Goal: Transaction & Acquisition: Subscribe to service/newsletter

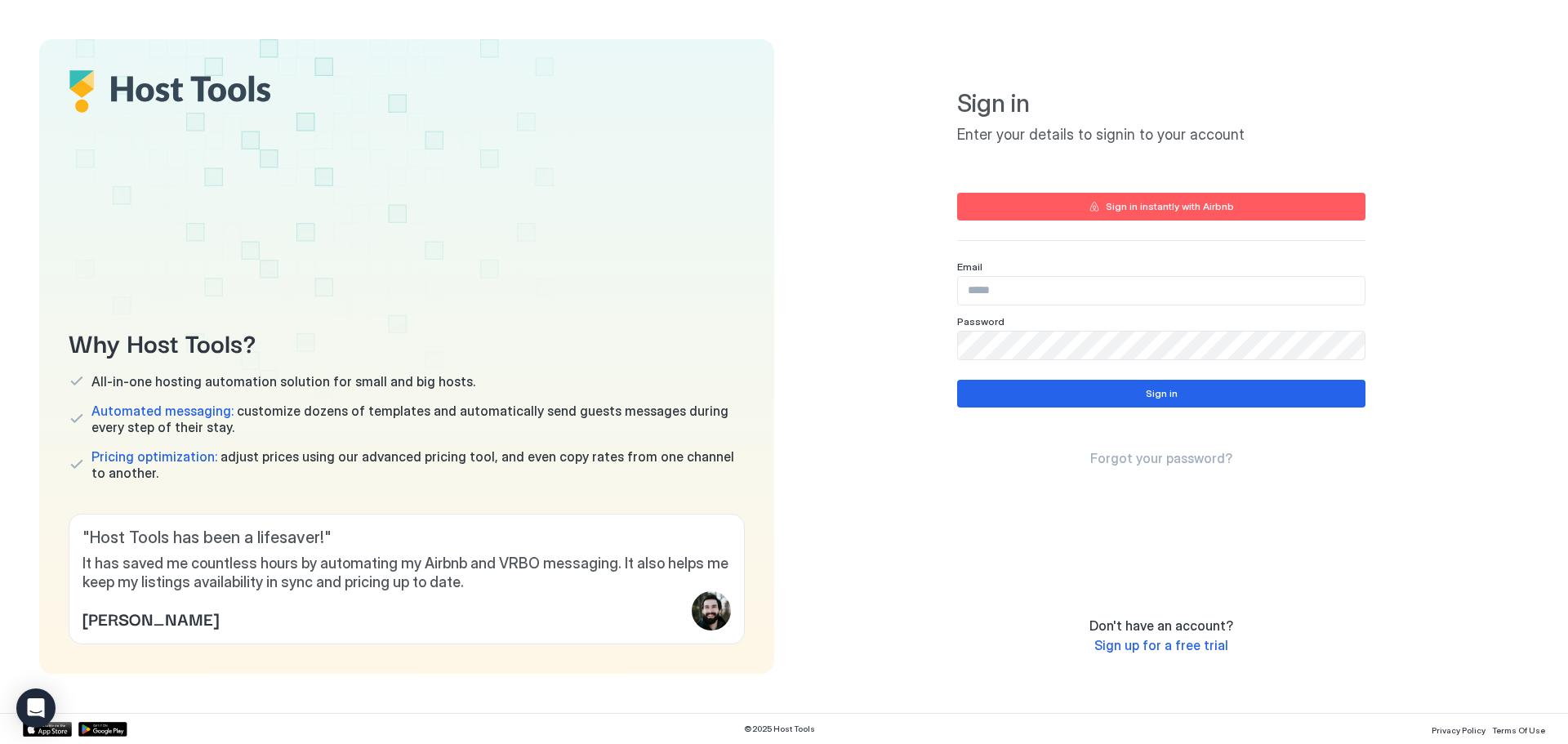
click at [1111, 279] on input "Input Field" at bounding box center [1161, 291] width 407 height 28
click at [1186, 645] on span "Sign up for a free trial" at bounding box center [1161, 645] width 134 height 16
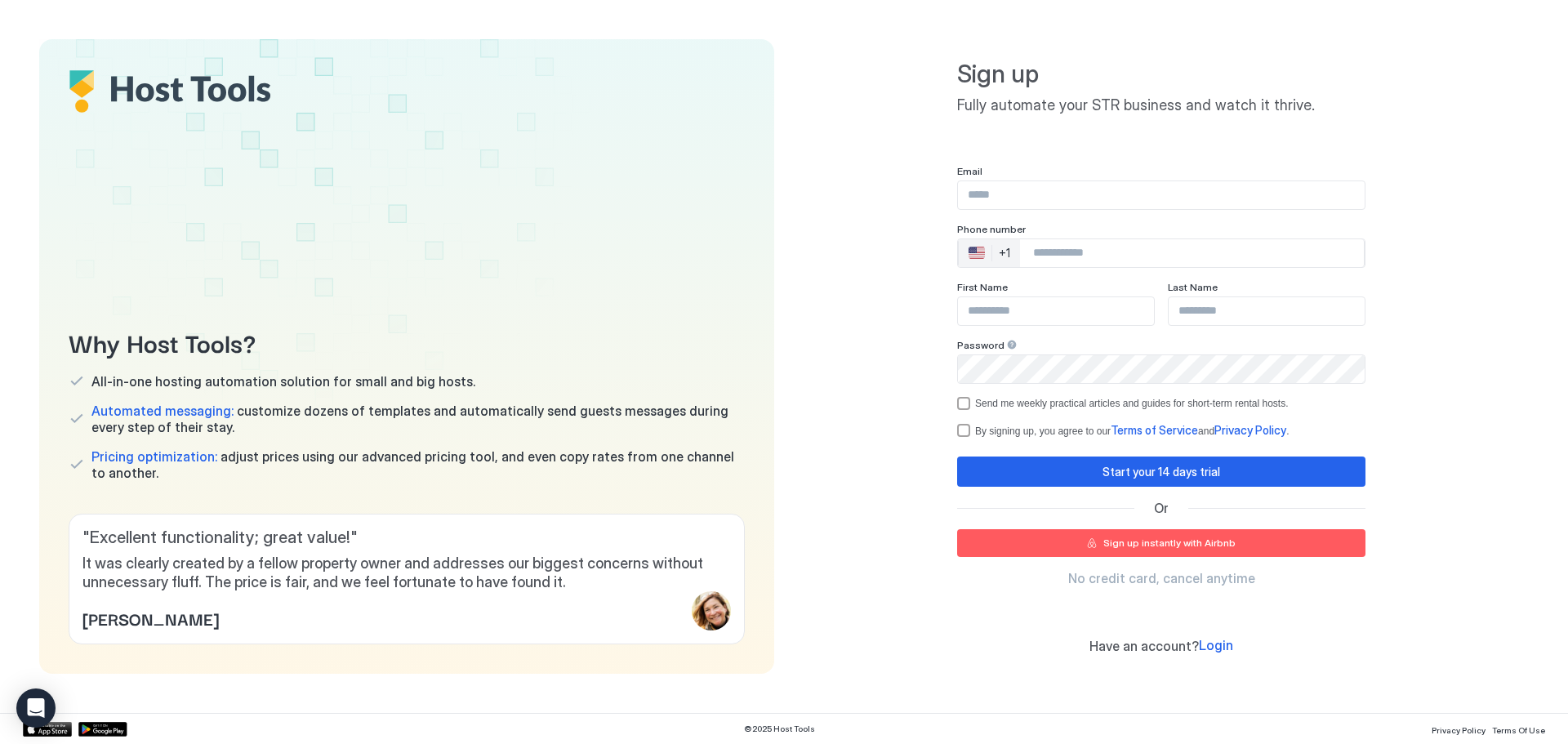
click at [1043, 197] on input "Input Field" at bounding box center [1161, 195] width 407 height 28
type input "**********"
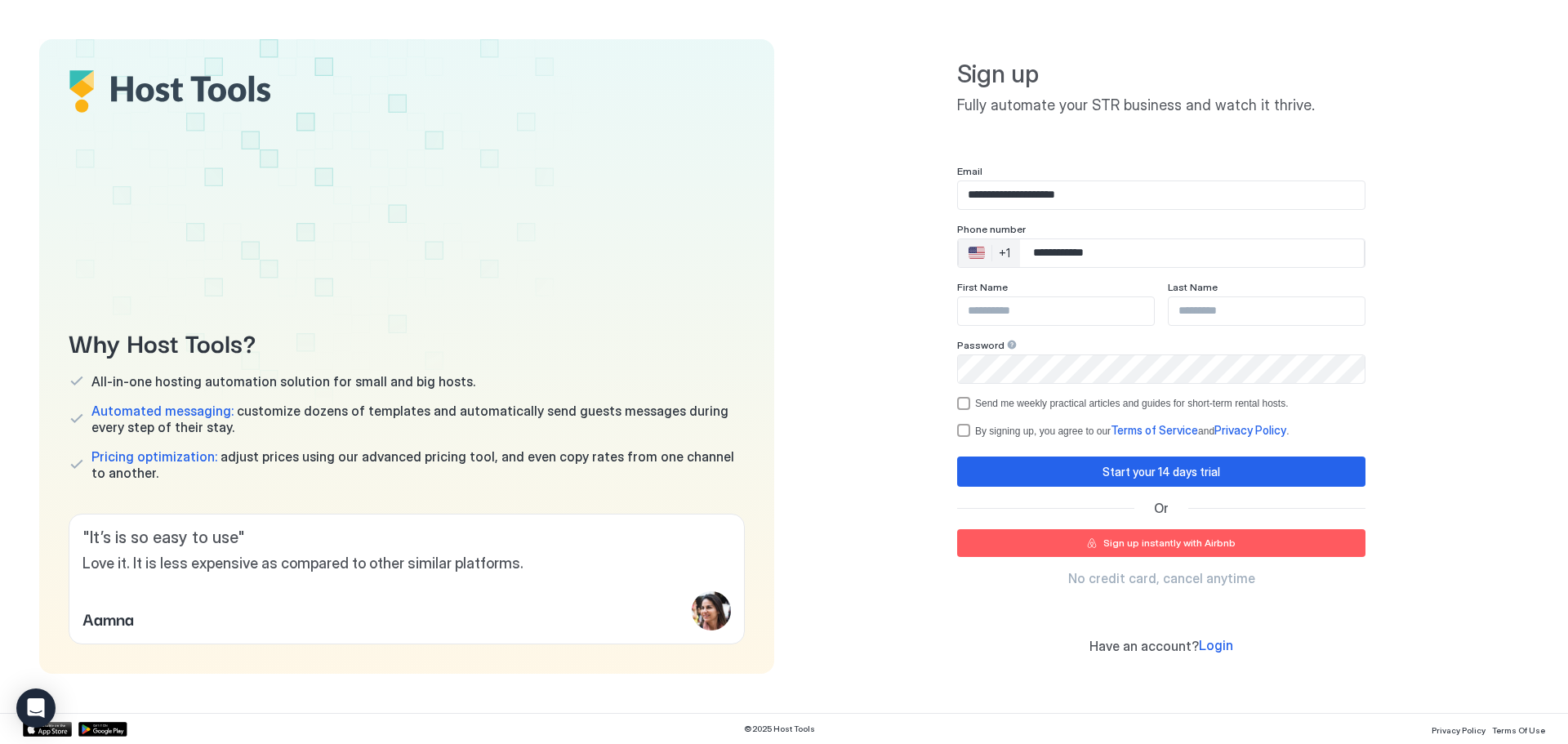
type input "**********"
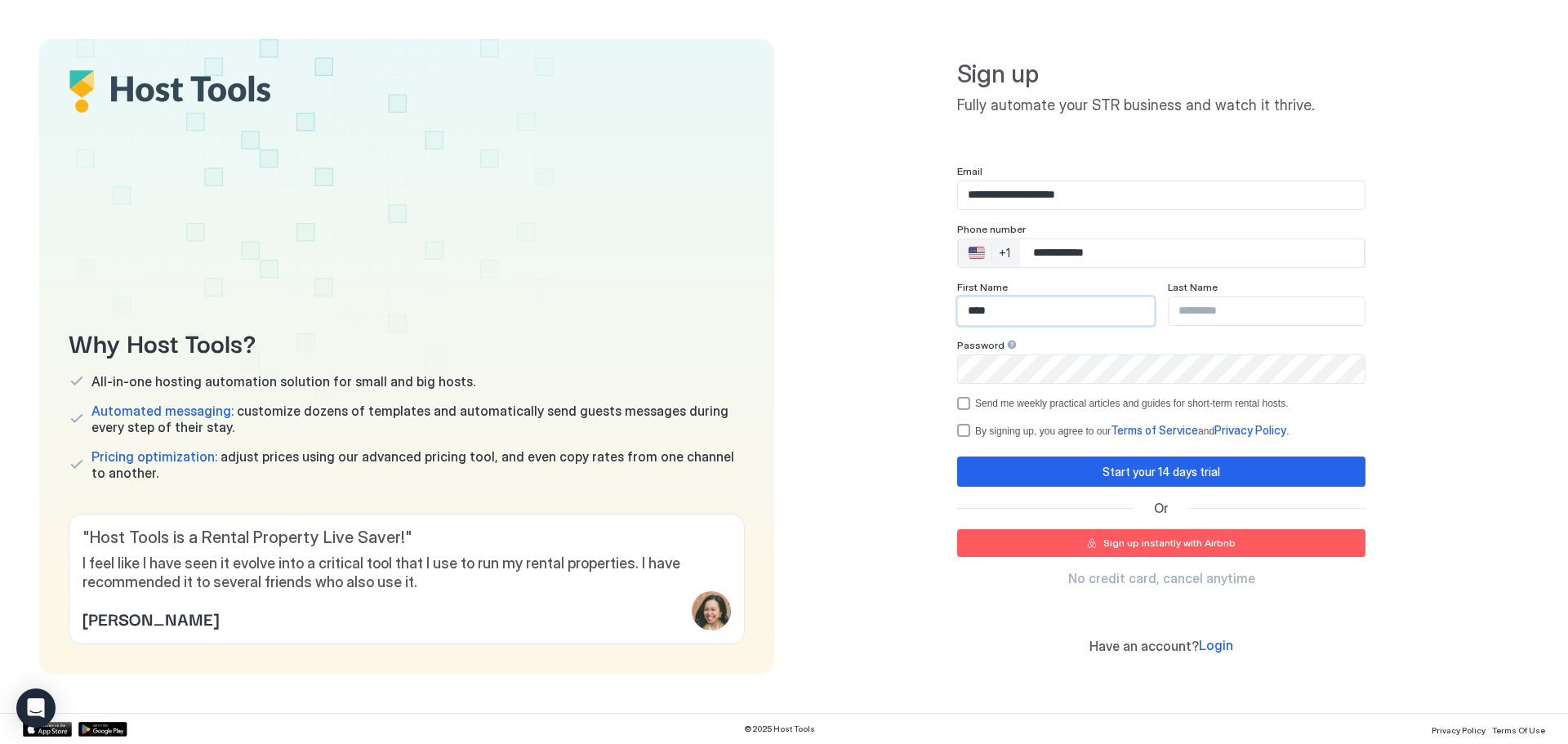
type input "****"
click at [1479, 311] on div "**********" at bounding box center [1161, 356] width 735 height 634
click at [998, 432] on div "By signing up, you agree to our Terms of Service and Privacy Policy ." at bounding box center [1170, 430] width 390 height 15
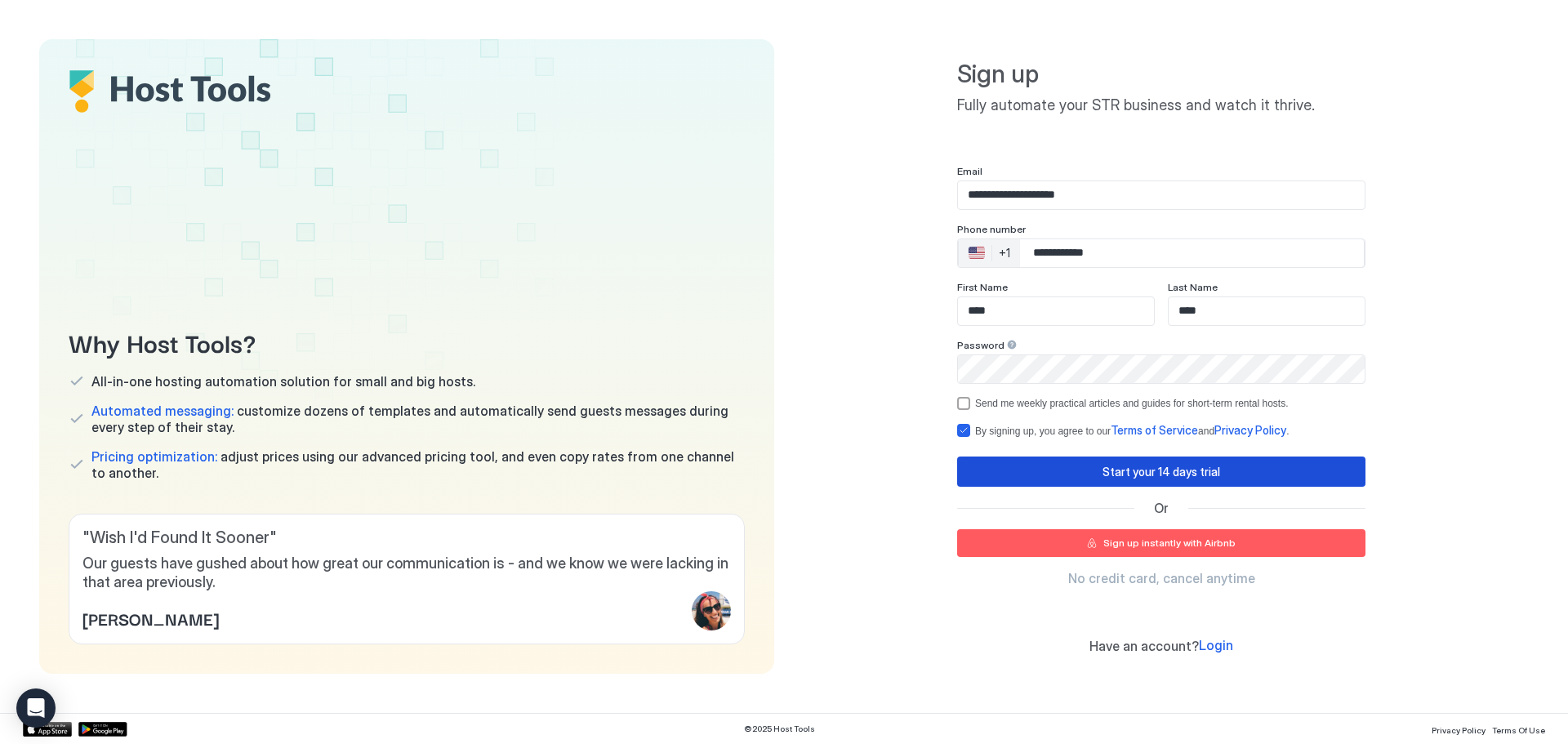
click at [1043, 467] on button "Start your 14 days trial" at bounding box center [1161, 471] width 408 height 30
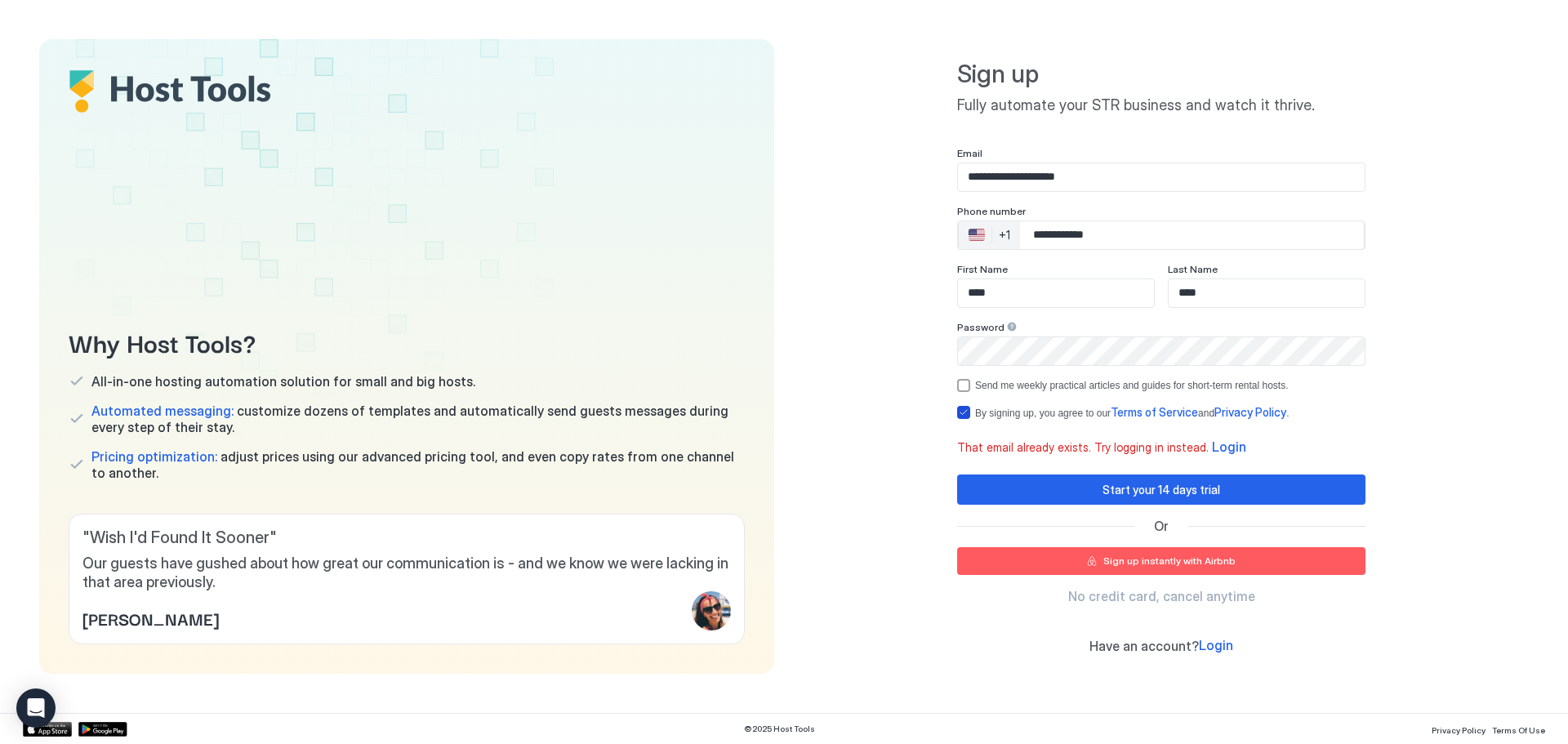
click at [976, 414] on div "By signing up, you agree to our Terms of Service and Privacy Policy ." at bounding box center [1170, 412] width 390 height 15
drag, startPoint x: 1149, startPoint y: 182, endPoint x: 841, endPoint y: 189, distance: 308.1
click at [842, 189] on div "**********" at bounding box center [1161, 356] width 735 height 634
type input "*"
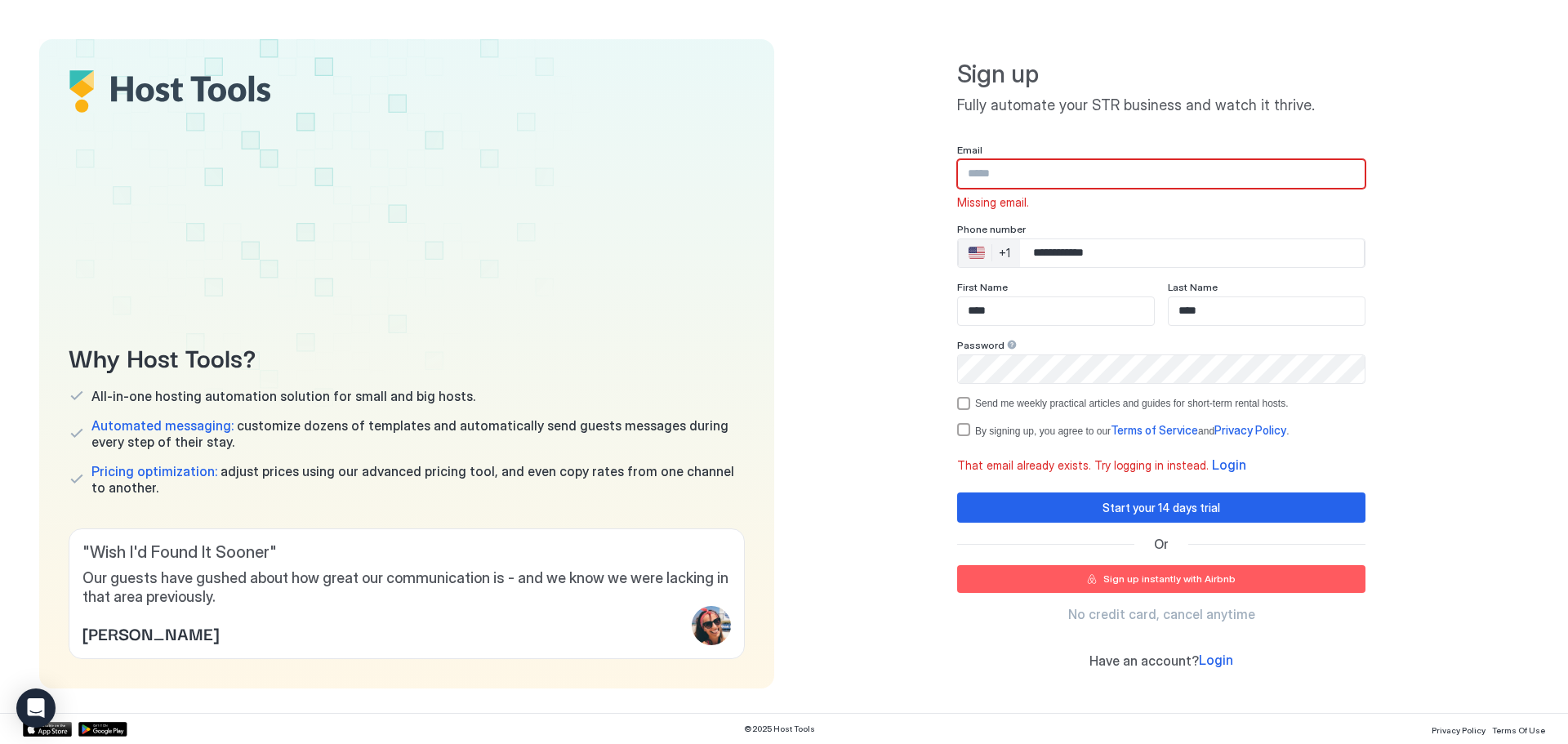
click at [1483, 237] on div "**********" at bounding box center [1161, 364] width 735 height 649
click at [1220, 584] on div "Sign up instantly with Airbnb" at bounding box center [1169, 579] width 132 height 15
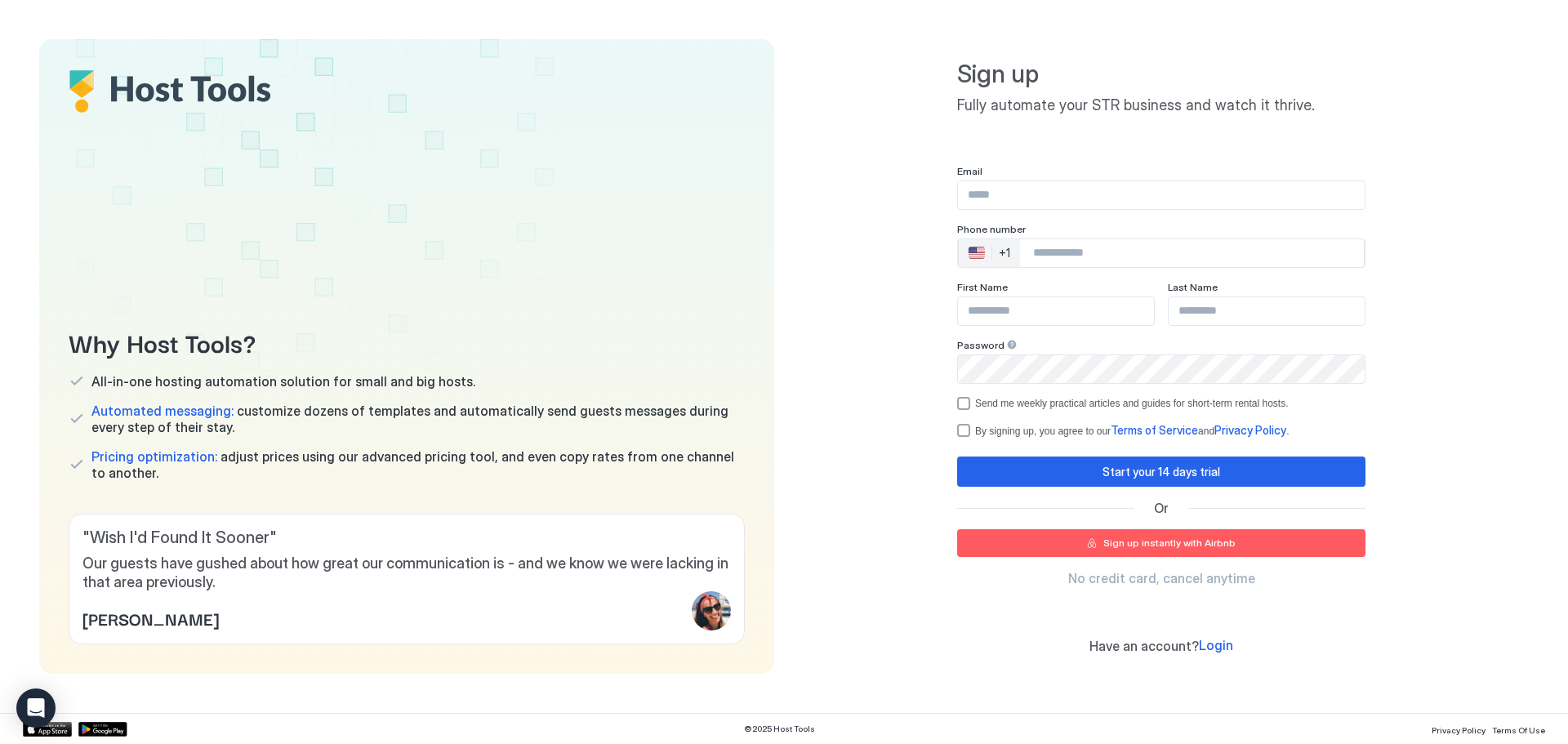
click at [1190, 543] on div "Sign up instantly with Airbnb" at bounding box center [1169, 543] width 132 height 15
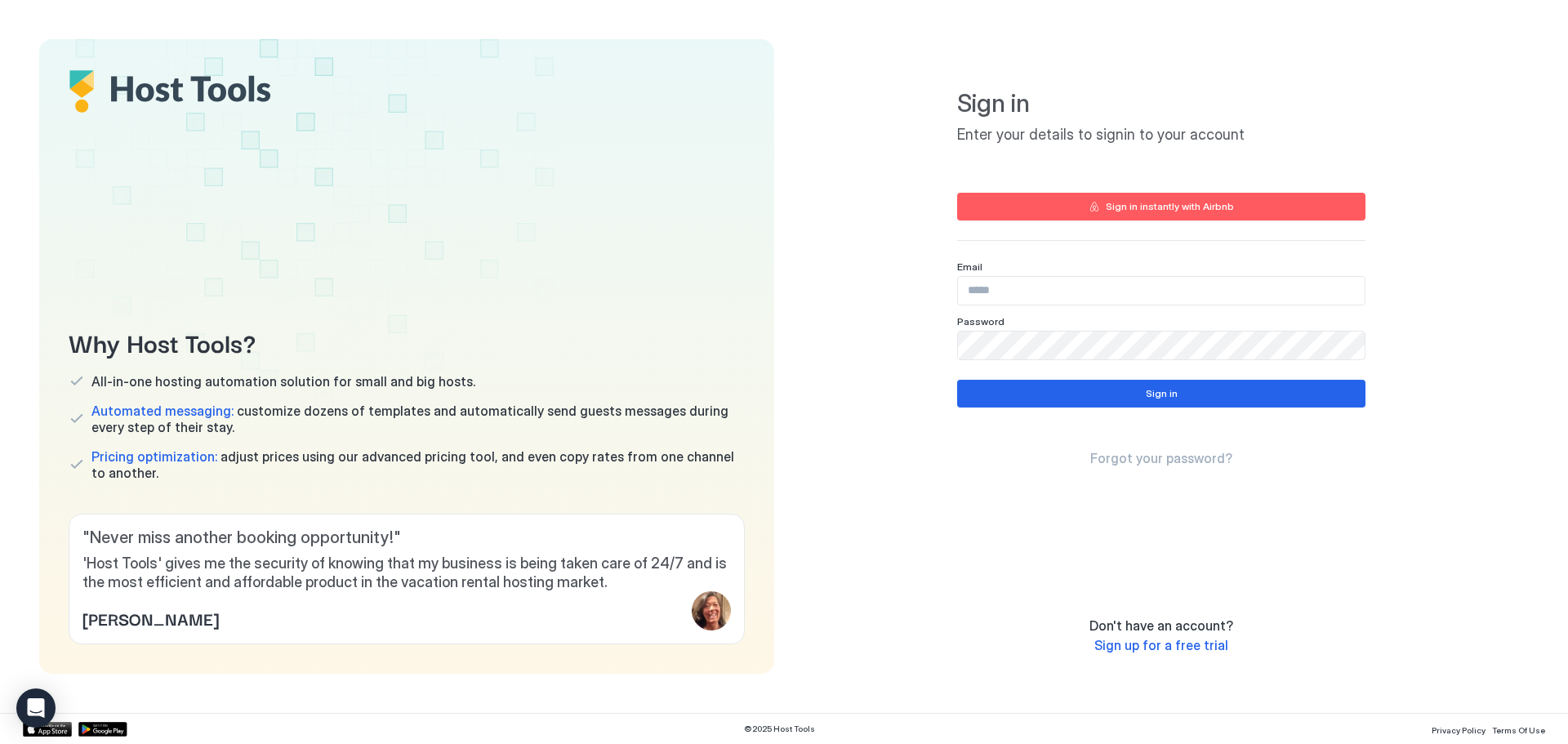
click at [1173, 209] on div "Sign in instantly with Airbnb" at bounding box center [1170, 206] width 128 height 15
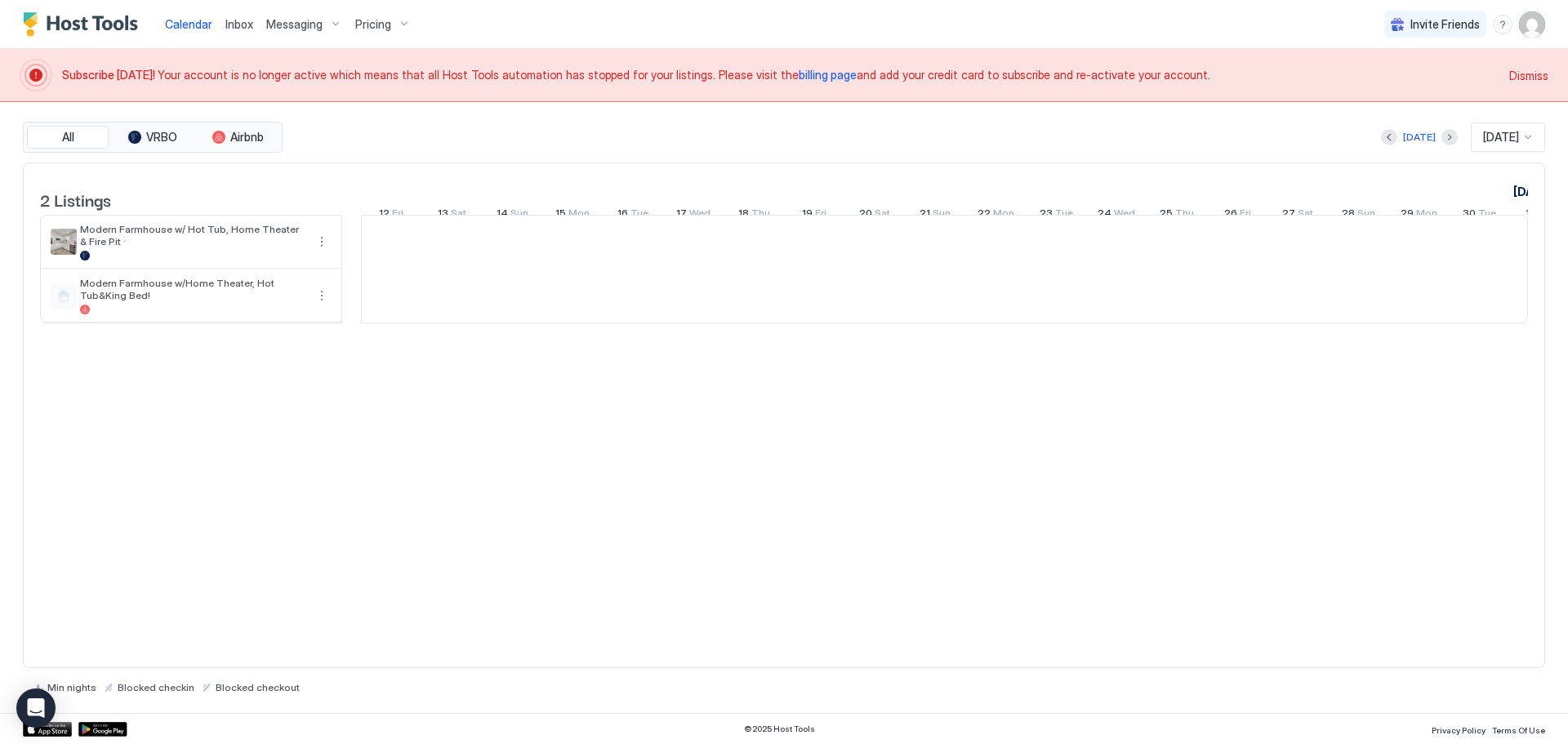
drag, startPoint x: 927, startPoint y: 347, endPoint x: 395, endPoint y: 336, distance: 532.1
click at [395, 324] on div at bounding box center [944, 324] width 1167 height 0
click at [799, 79] on span "billing page" at bounding box center [828, 75] width 58 height 14
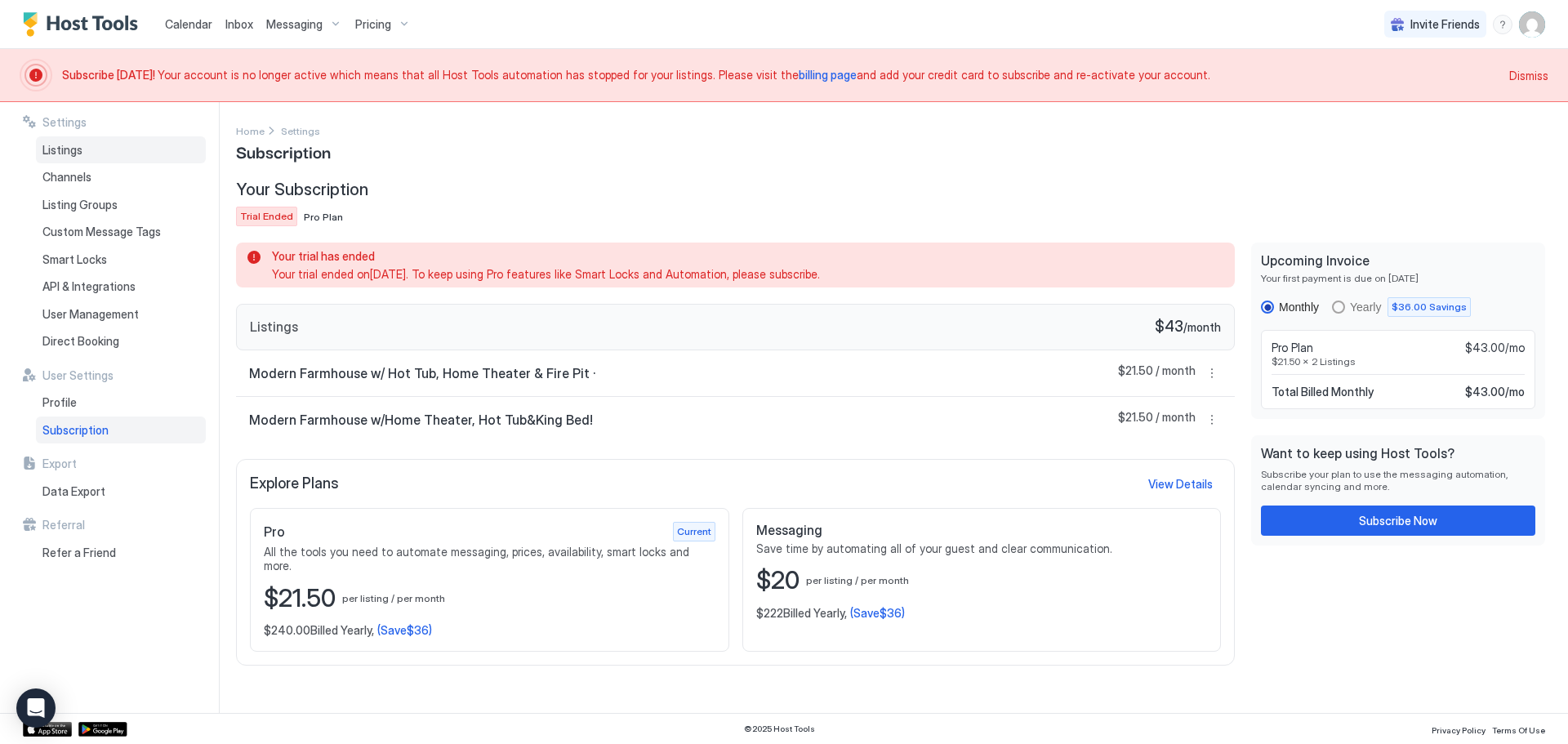
click at [71, 146] on span "Listings" at bounding box center [62, 150] width 40 height 15
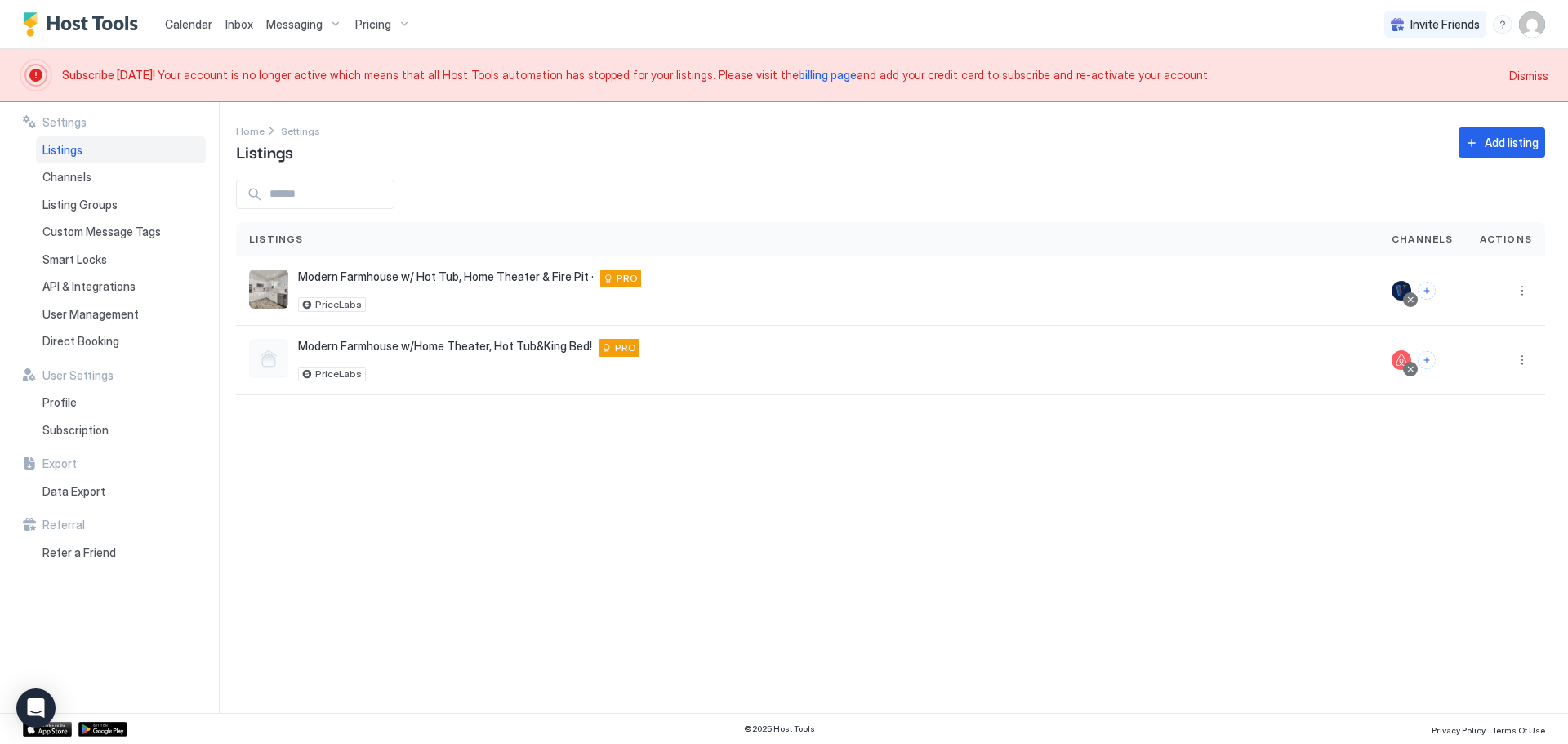
click at [1544, 76] on span "Dismiss" at bounding box center [1529, 75] width 39 height 17
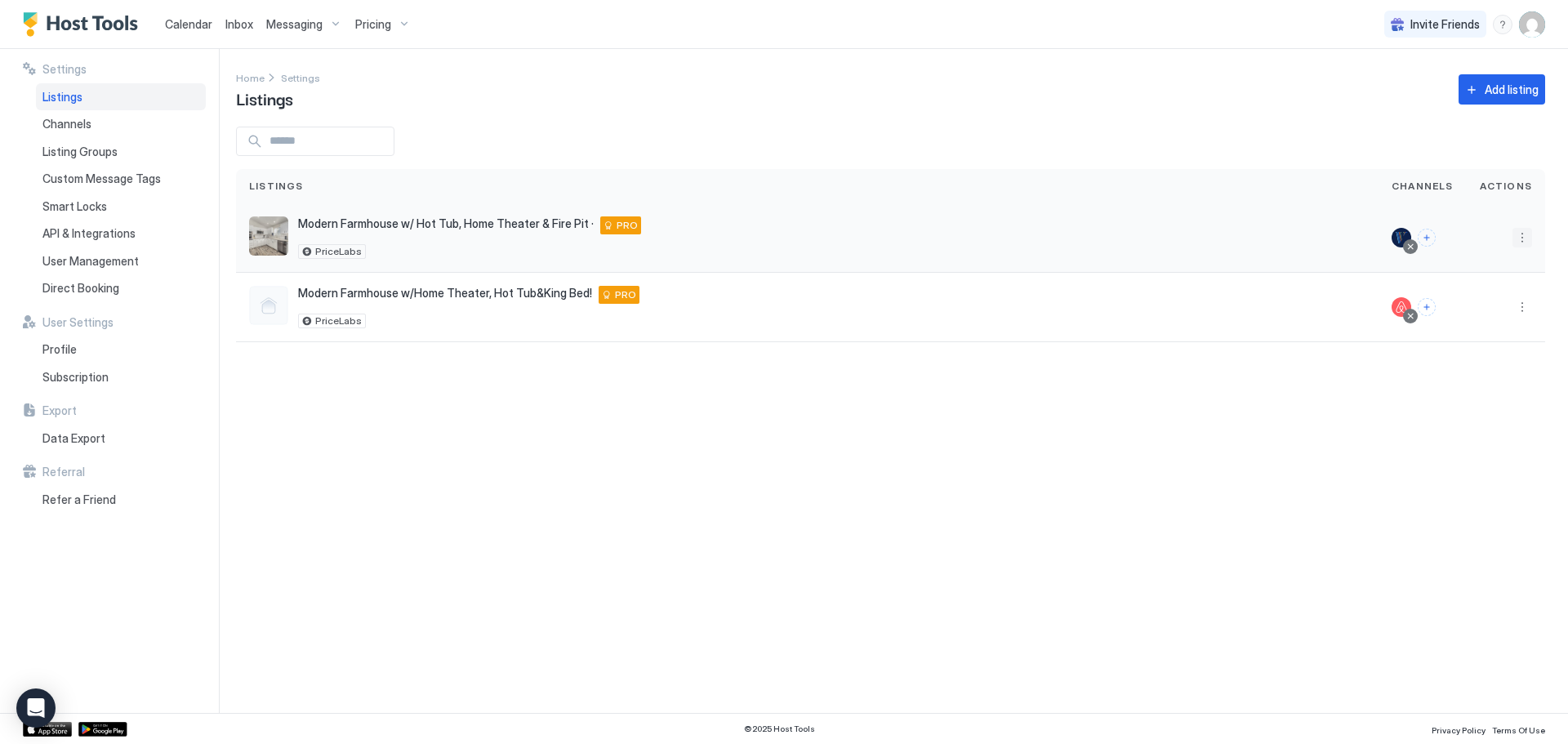
click at [1516, 240] on button "More options" at bounding box center [1523, 238] width 20 height 20
click at [1475, 362] on span "Delete" at bounding box center [1464, 365] width 30 height 12
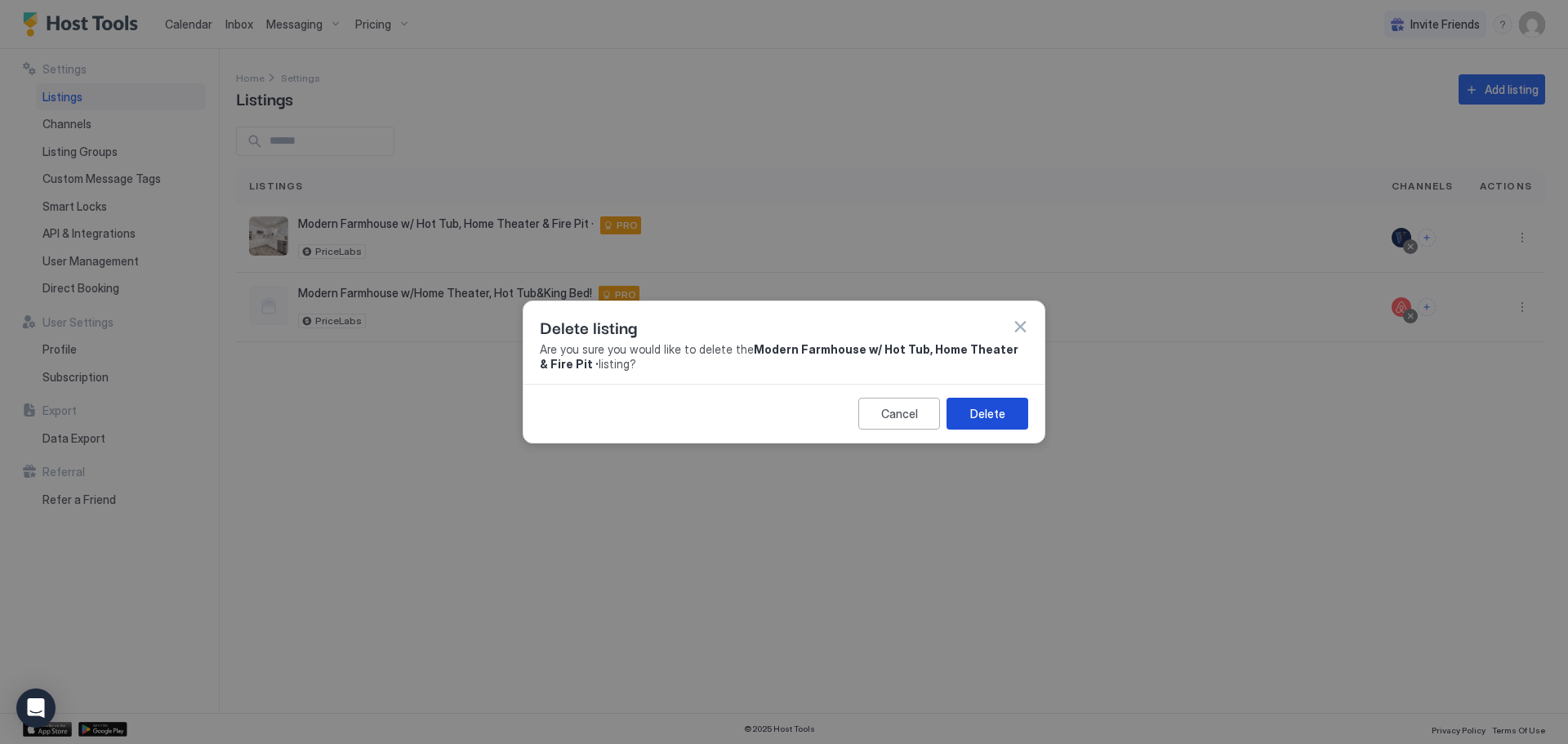
click at [976, 415] on div "Delete" at bounding box center [988, 413] width 35 height 17
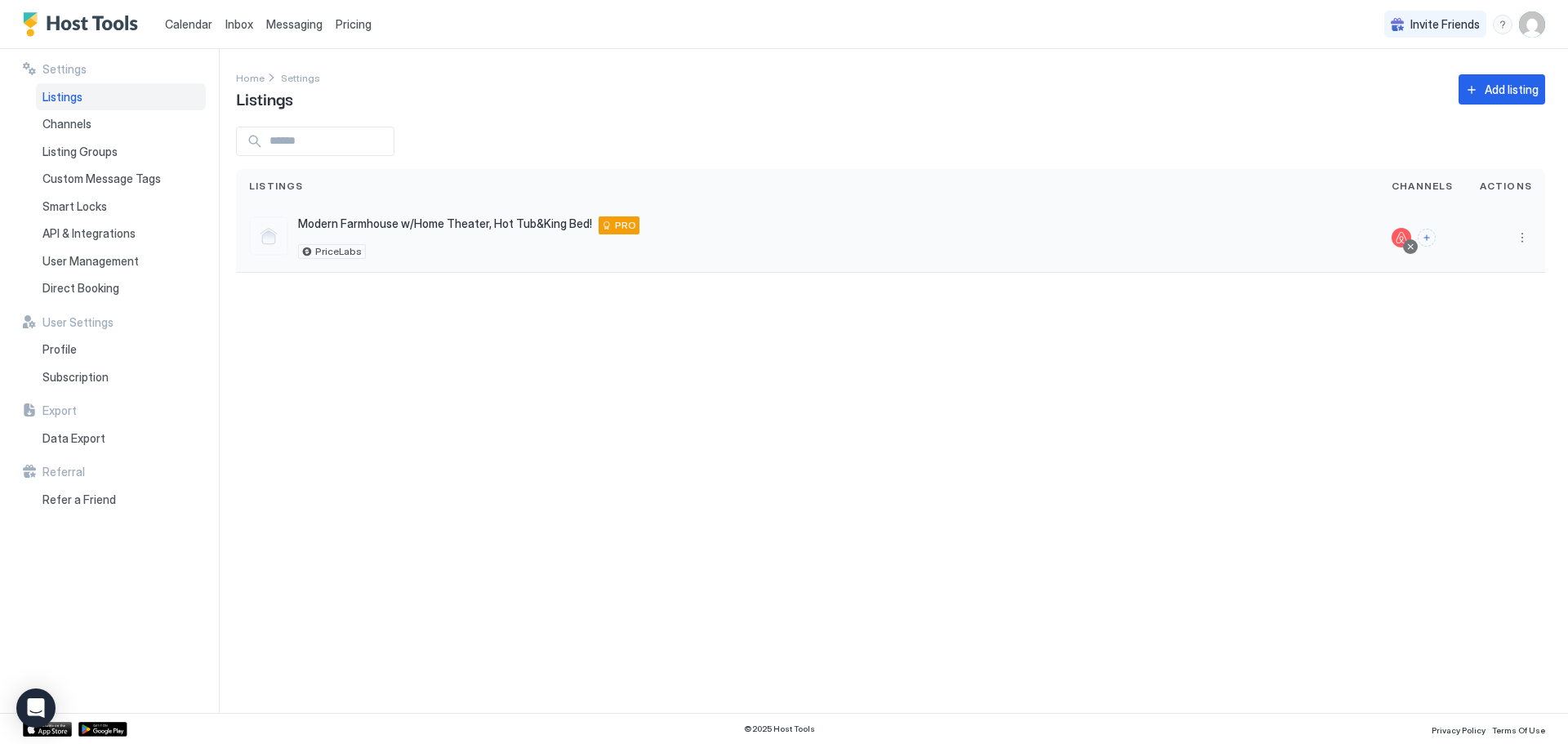
click at [1536, 239] on div at bounding box center [1507, 238] width 79 height 70
click at [1524, 243] on button "More options" at bounding box center [1523, 238] width 20 height 20
click at [1481, 391] on div "Delete" at bounding box center [1480, 392] width 112 height 26
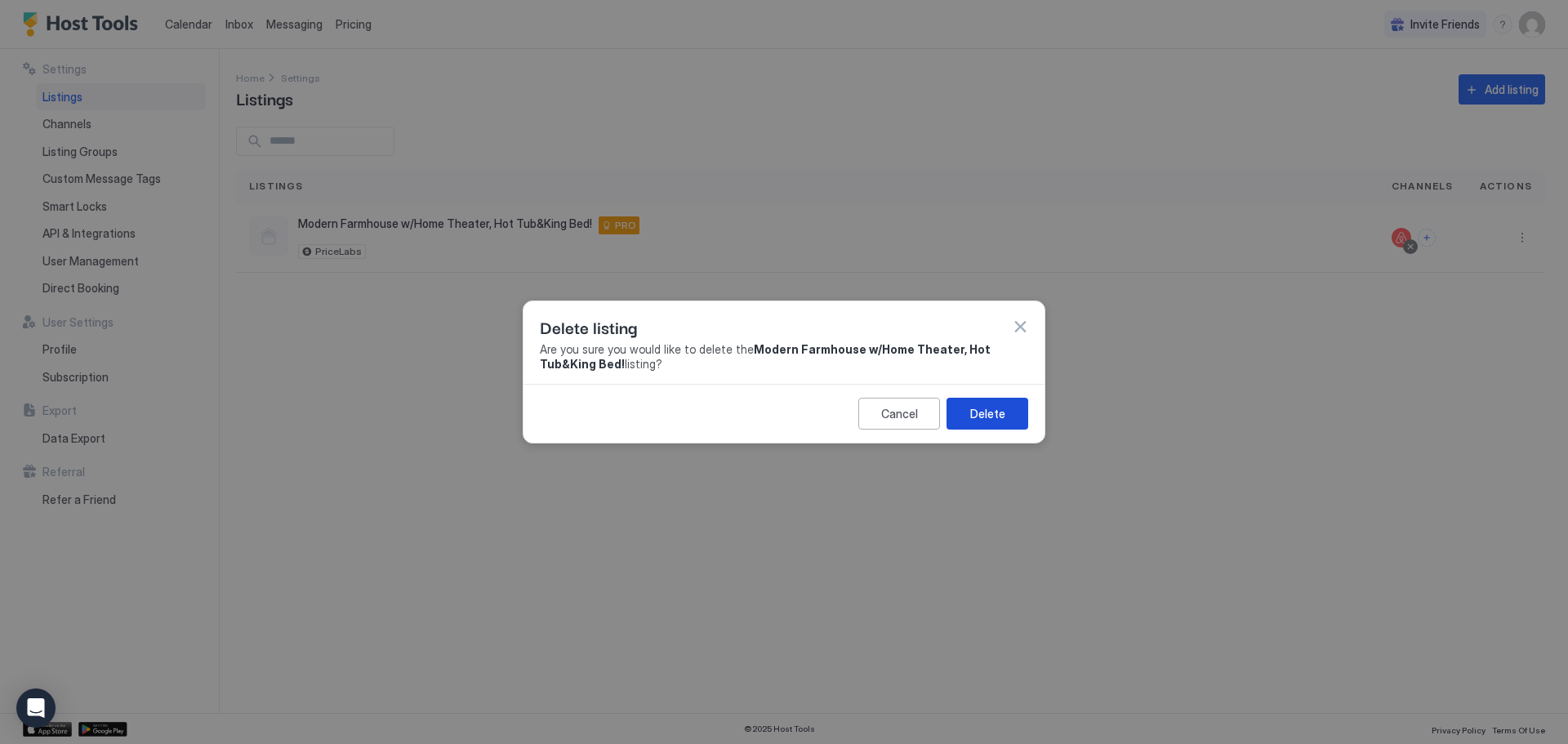
click at [1002, 412] on div "Delete" at bounding box center [988, 413] width 35 height 17
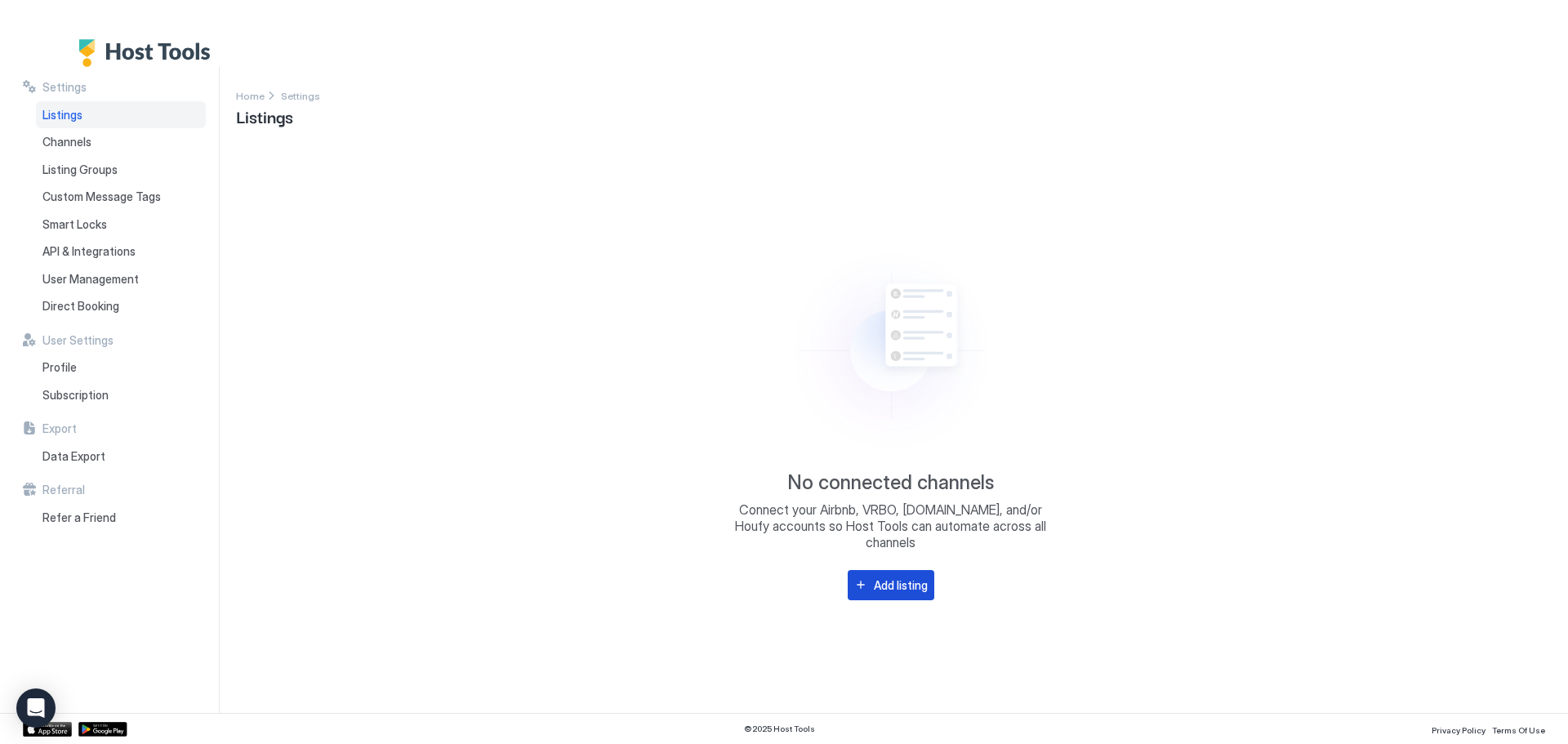
click at [907, 583] on div "Add listing" at bounding box center [901, 585] width 54 height 17
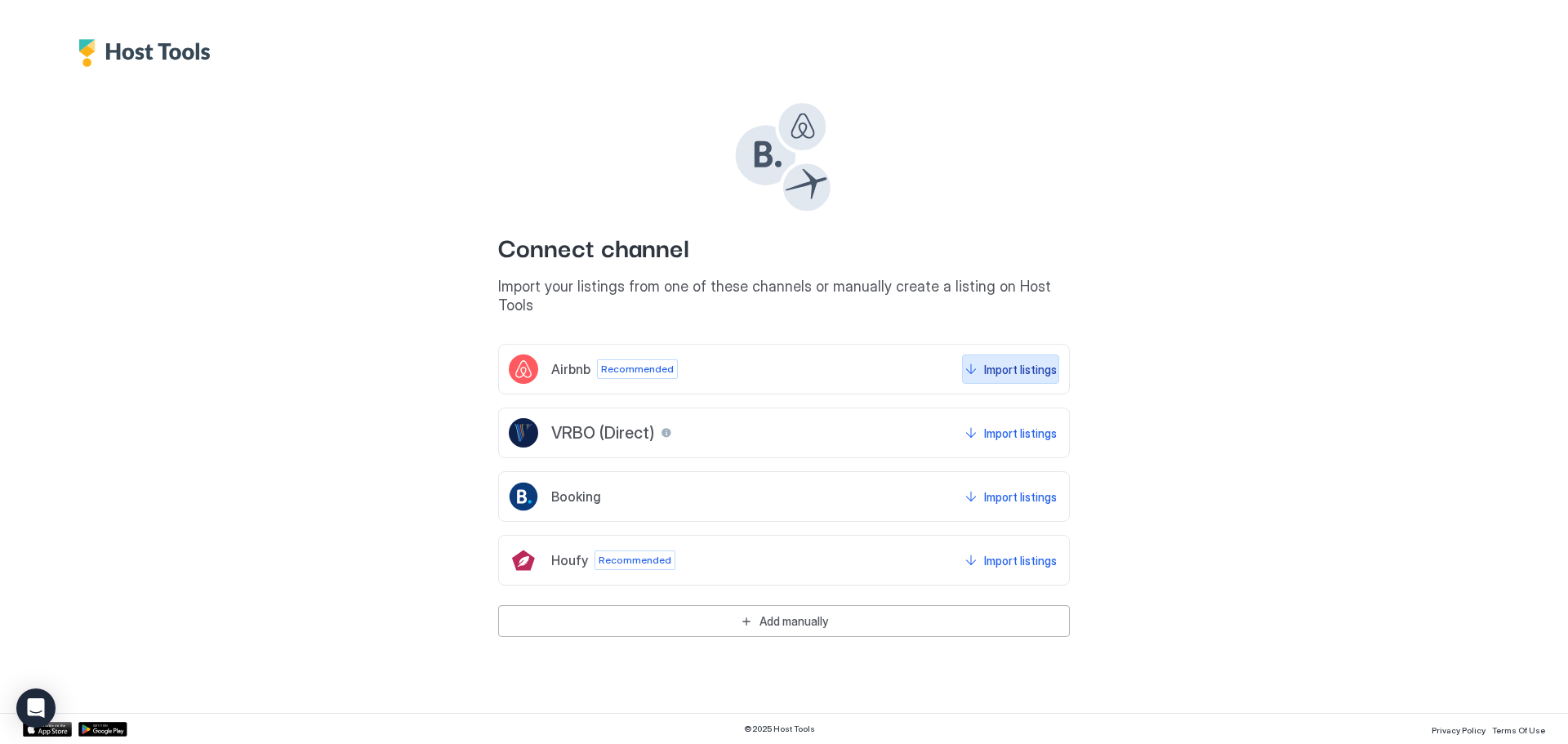
click at [1026, 361] on div "Import listings" at bounding box center [1020, 369] width 73 height 17
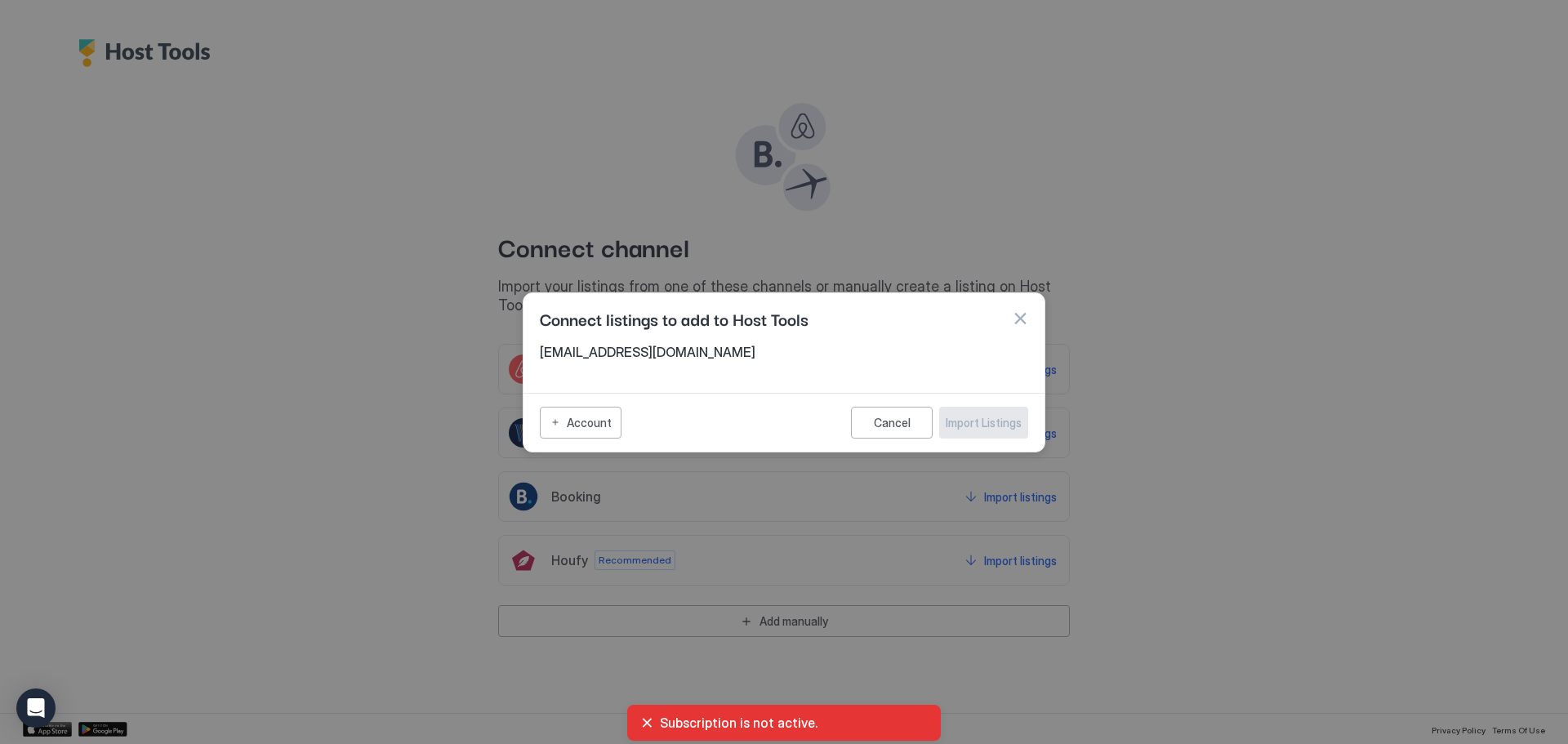
click at [697, 351] on span "woodbnb2022@gmail.com" at bounding box center [784, 352] width 489 height 16
click at [566, 422] on button "Account" at bounding box center [581, 422] width 82 height 32
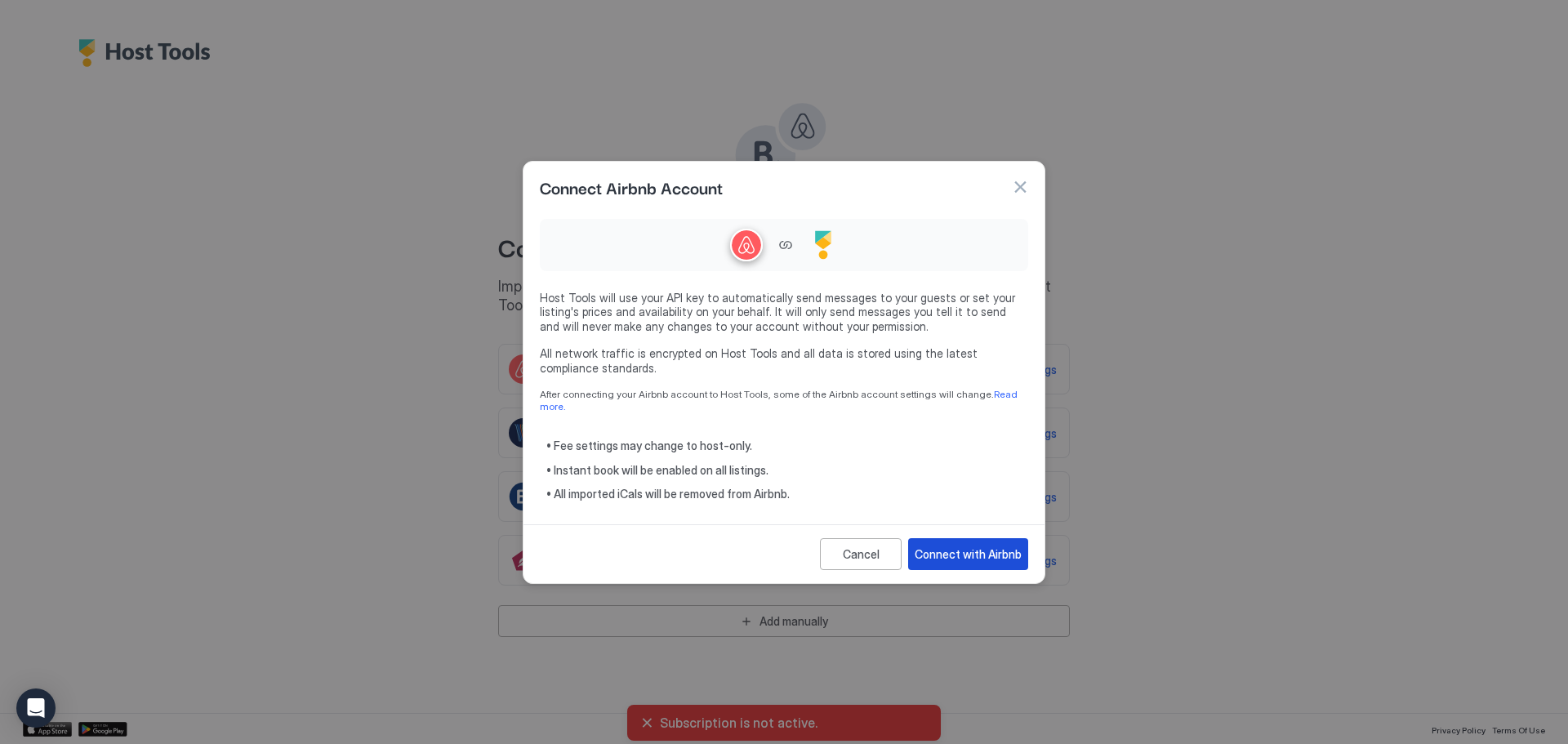
click at [984, 546] on div "Connect with Airbnb" at bounding box center [968, 554] width 107 height 17
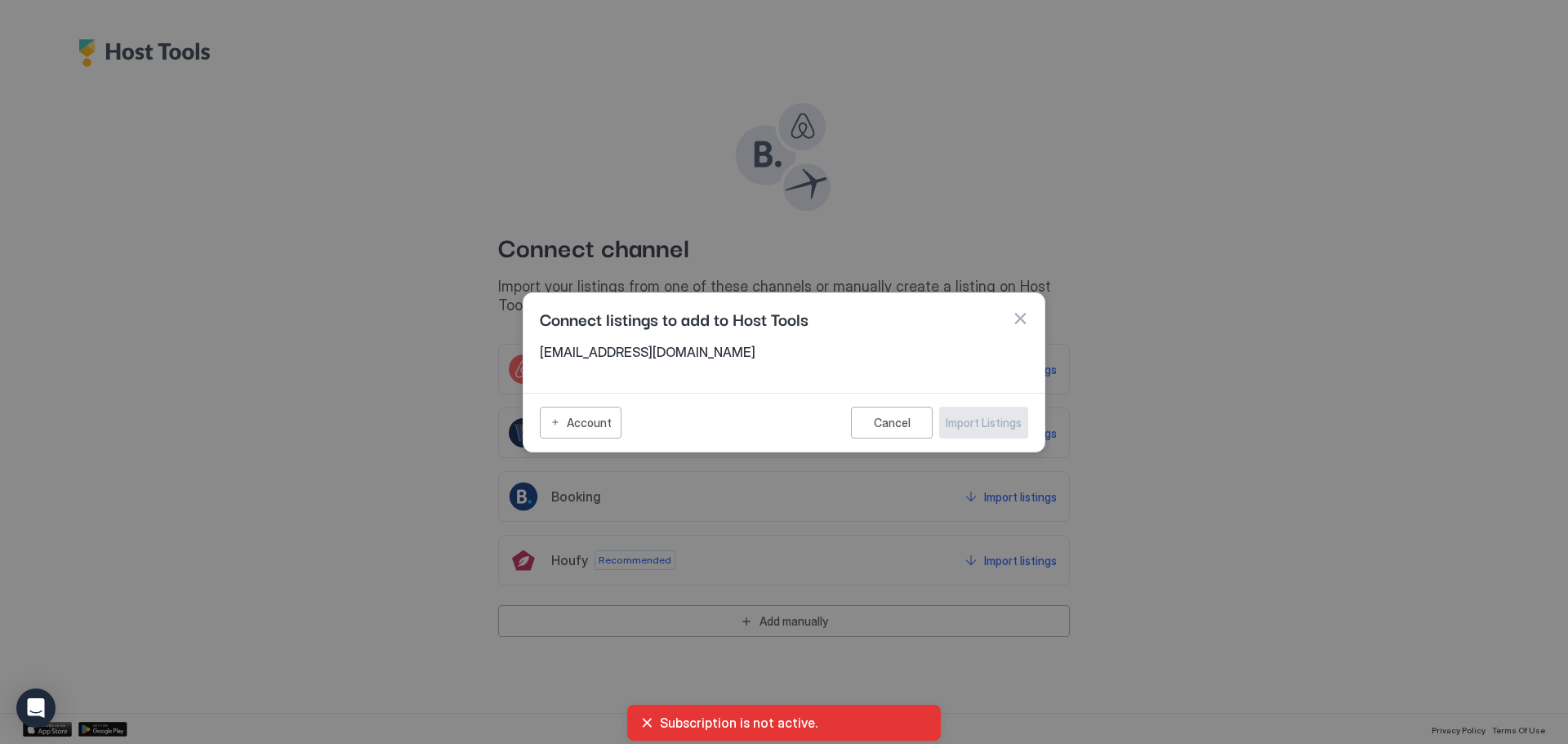
click at [637, 358] on span "[EMAIL_ADDRESS][DOMAIN_NAME]" at bounding box center [784, 352] width 489 height 16
click at [986, 432] on div "Cancel Import Listings" at bounding box center [939, 422] width 177 height 32
click at [1026, 313] on button "button" at bounding box center [1020, 319] width 16 height 16
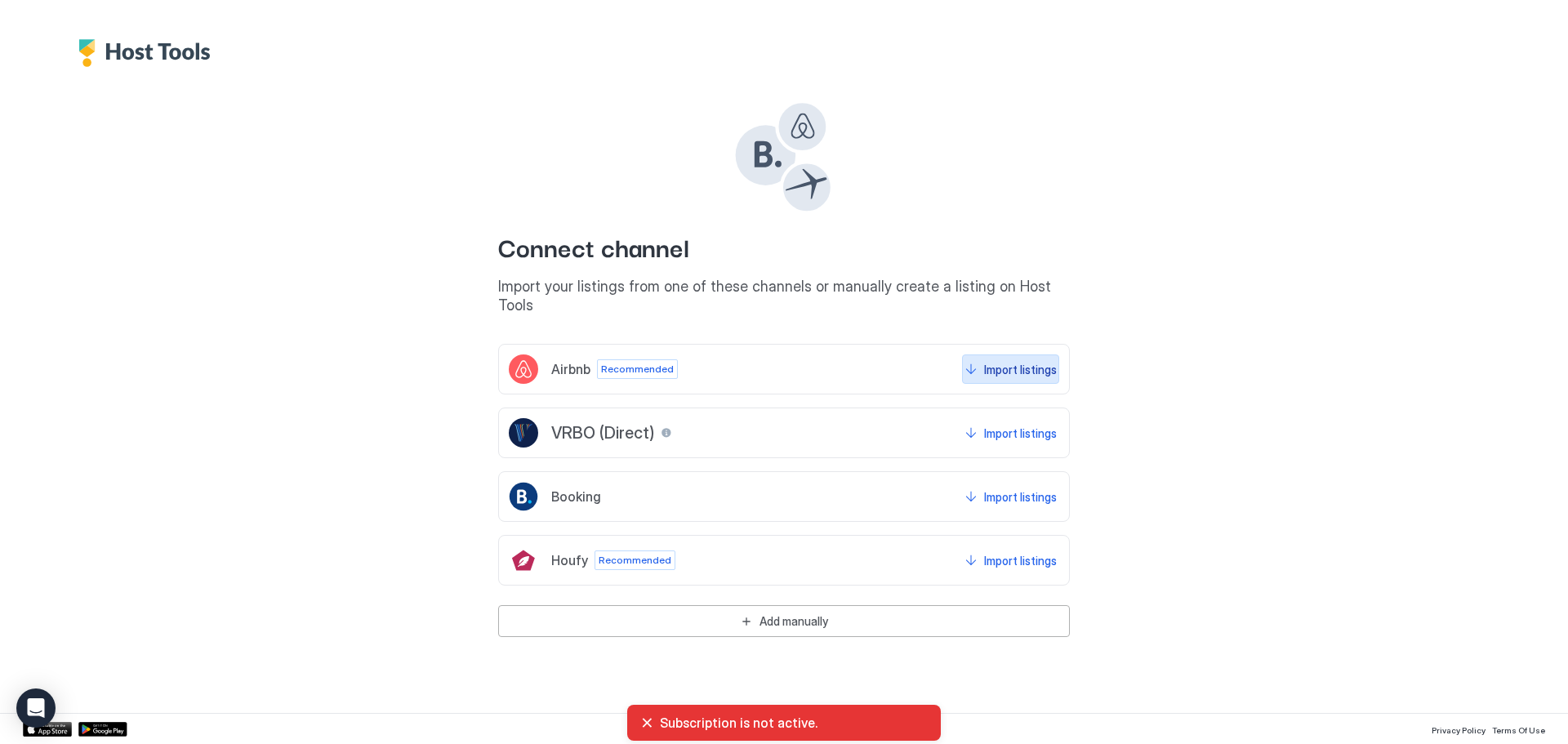
click at [972, 356] on button "Import listings" at bounding box center [1011, 370] width 98 height 29
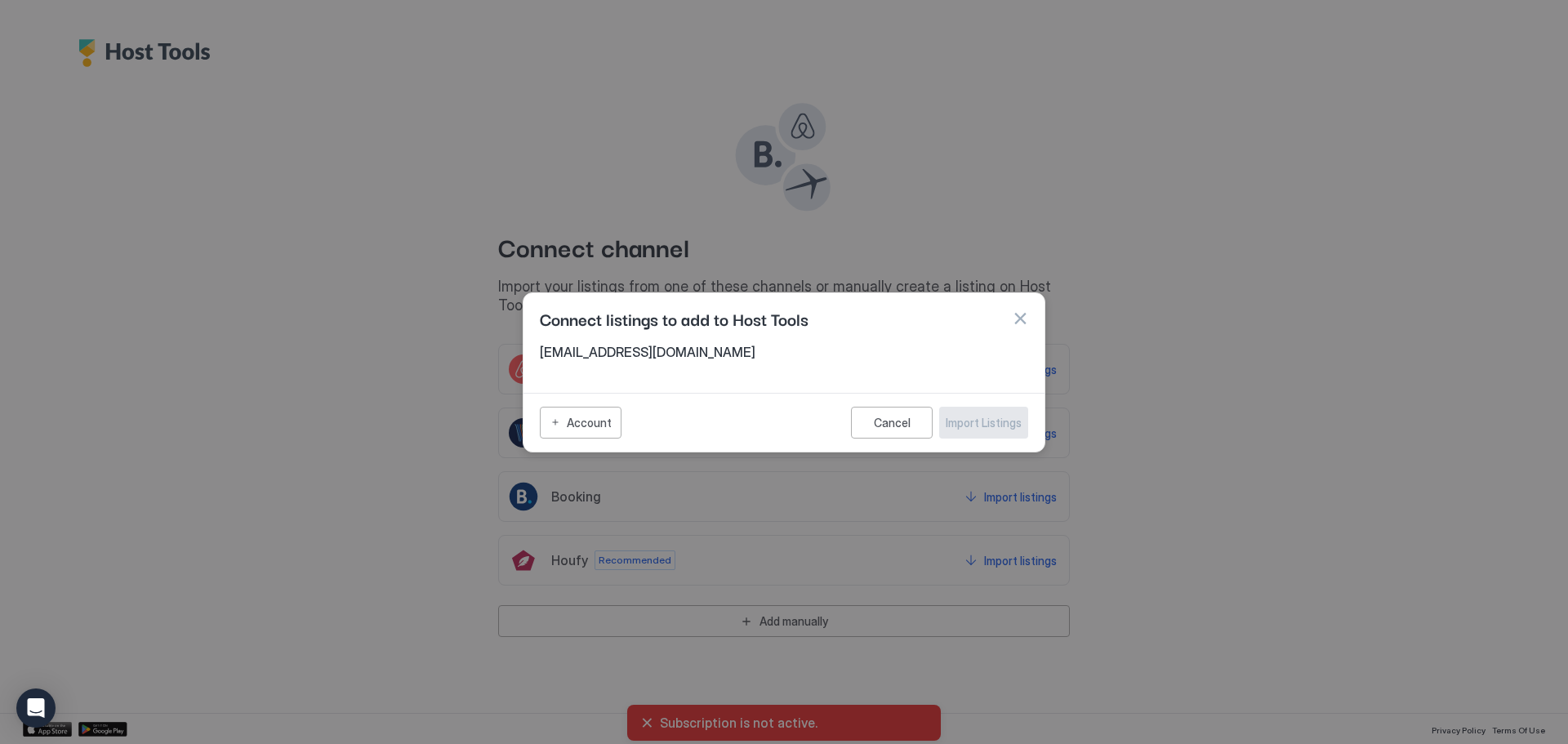
click at [634, 347] on span "woodbnb2022@gmail.com" at bounding box center [784, 352] width 489 height 16
click at [626, 358] on span "woodbnb2022@gmail.com" at bounding box center [784, 352] width 489 height 16
click at [798, 303] on div "Connect listings to add to Host Tools" at bounding box center [784, 319] width 521 height 51
click at [560, 422] on button "Account" at bounding box center [581, 422] width 82 height 32
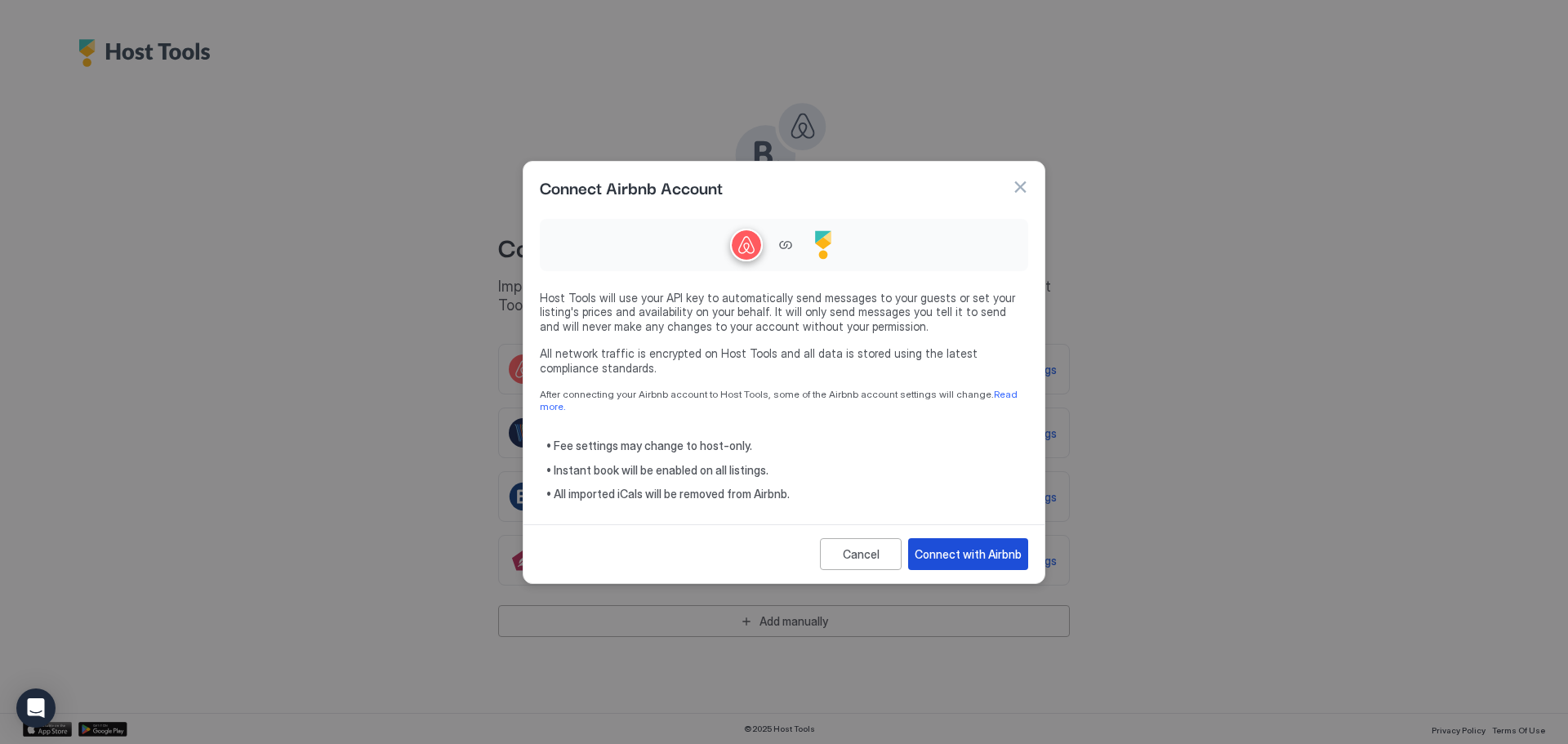
click at [993, 548] on div "Connect with Airbnb" at bounding box center [968, 554] width 107 height 17
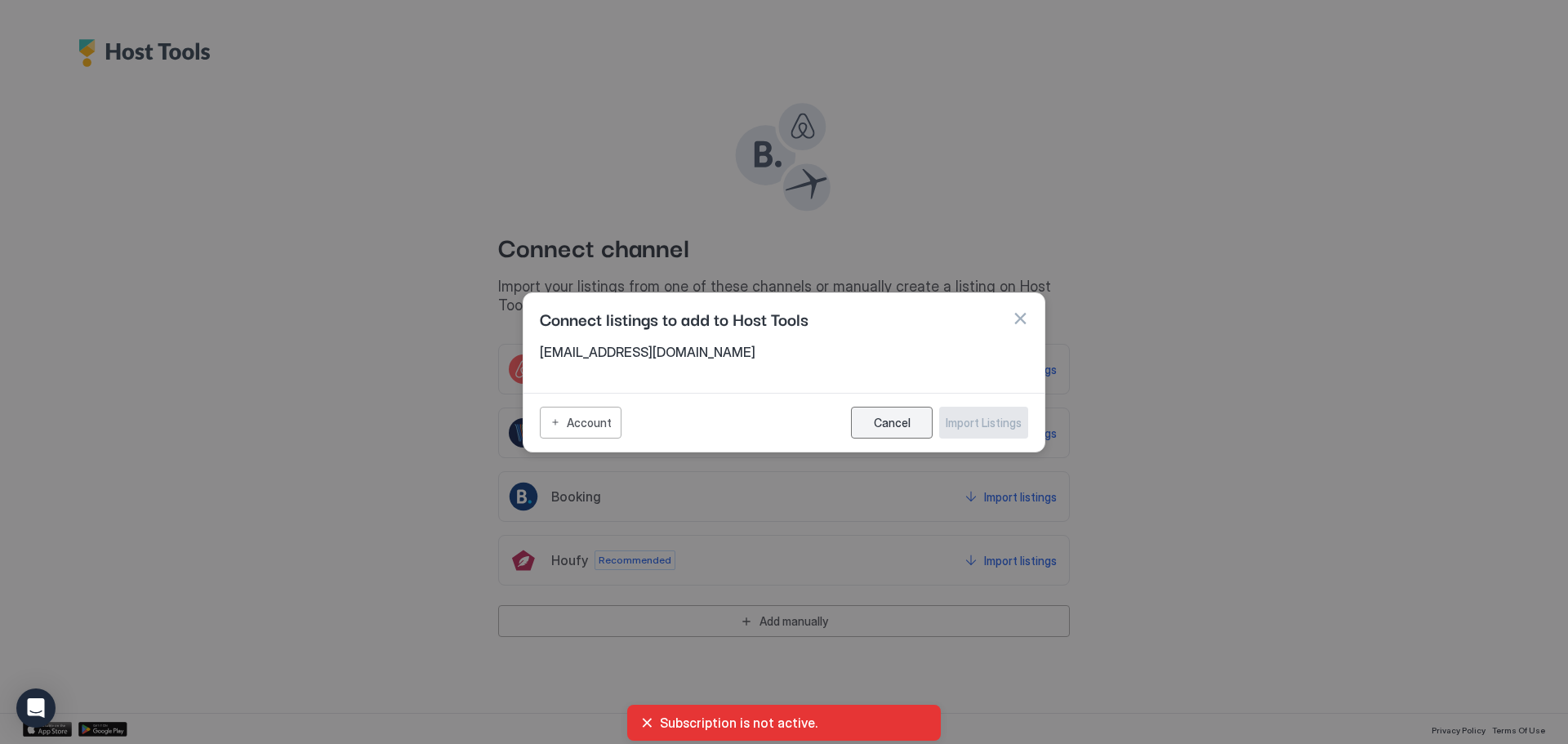
click at [883, 422] on div "Cancel" at bounding box center [892, 422] width 37 height 14
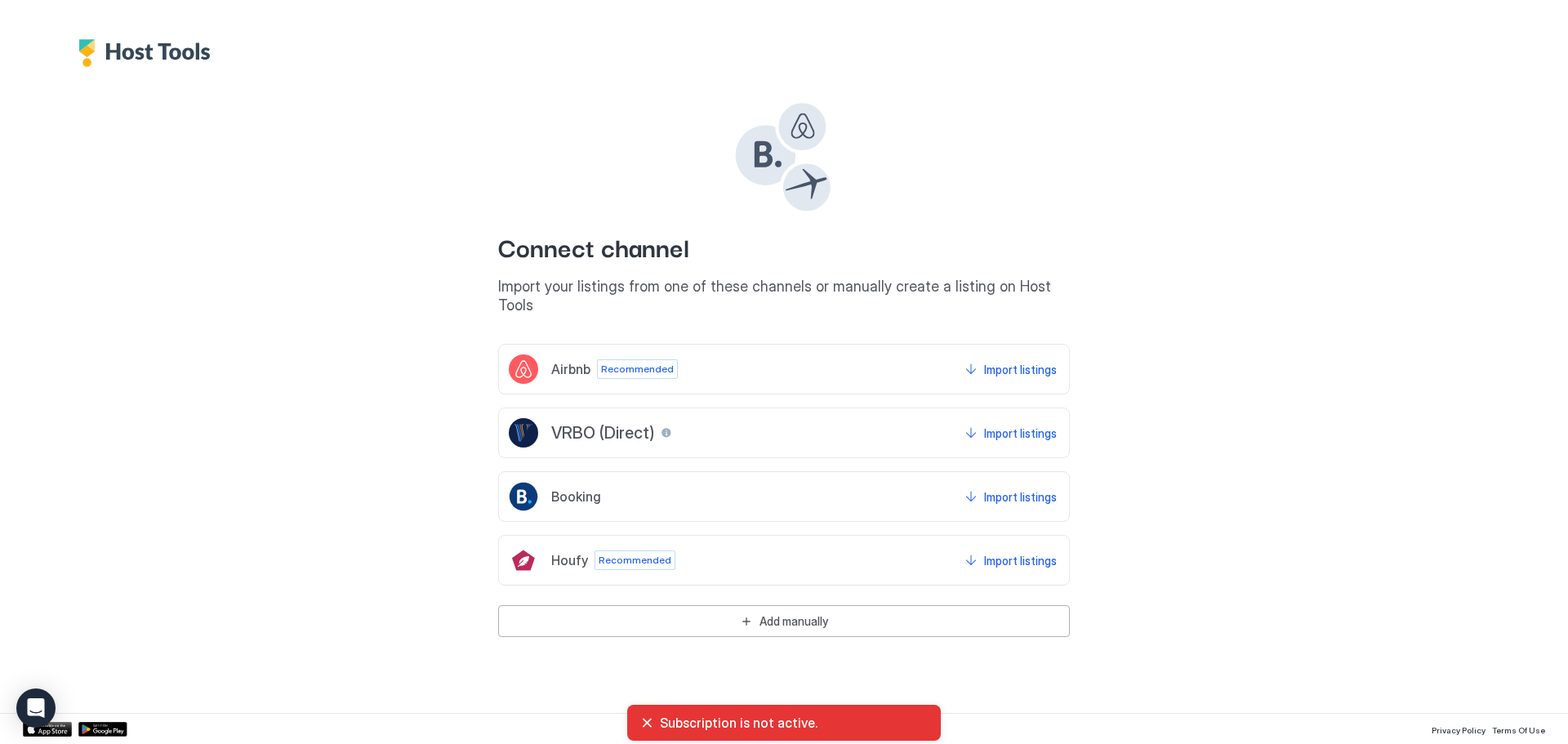
click at [150, 49] on img "Host Tools Logo" at bounding box center [148, 53] width 140 height 28
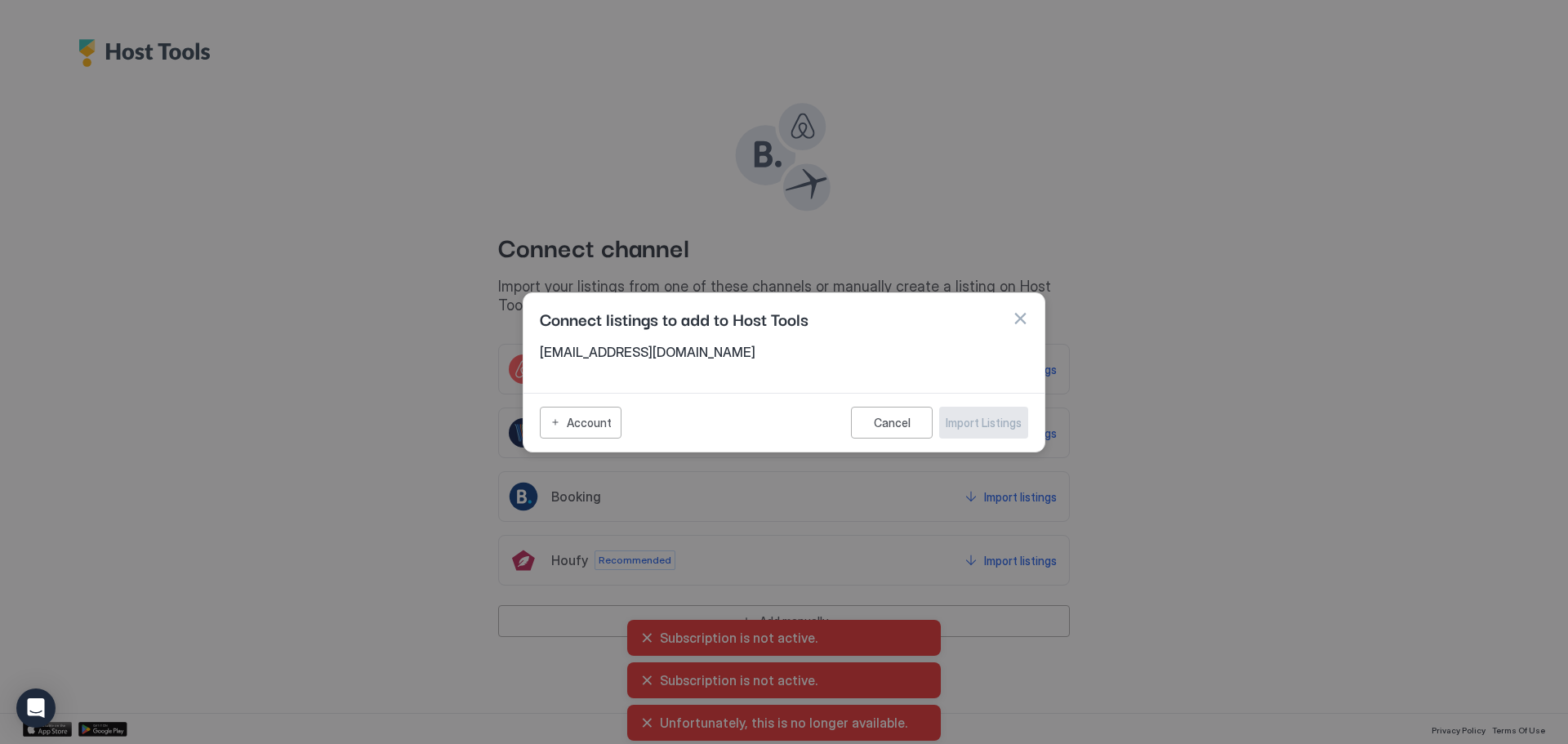
click at [859, 442] on div "Account Cancel Import Listings" at bounding box center [784, 422] width 521 height 59
click at [879, 430] on button "Cancel" at bounding box center [892, 422] width 82 height 32
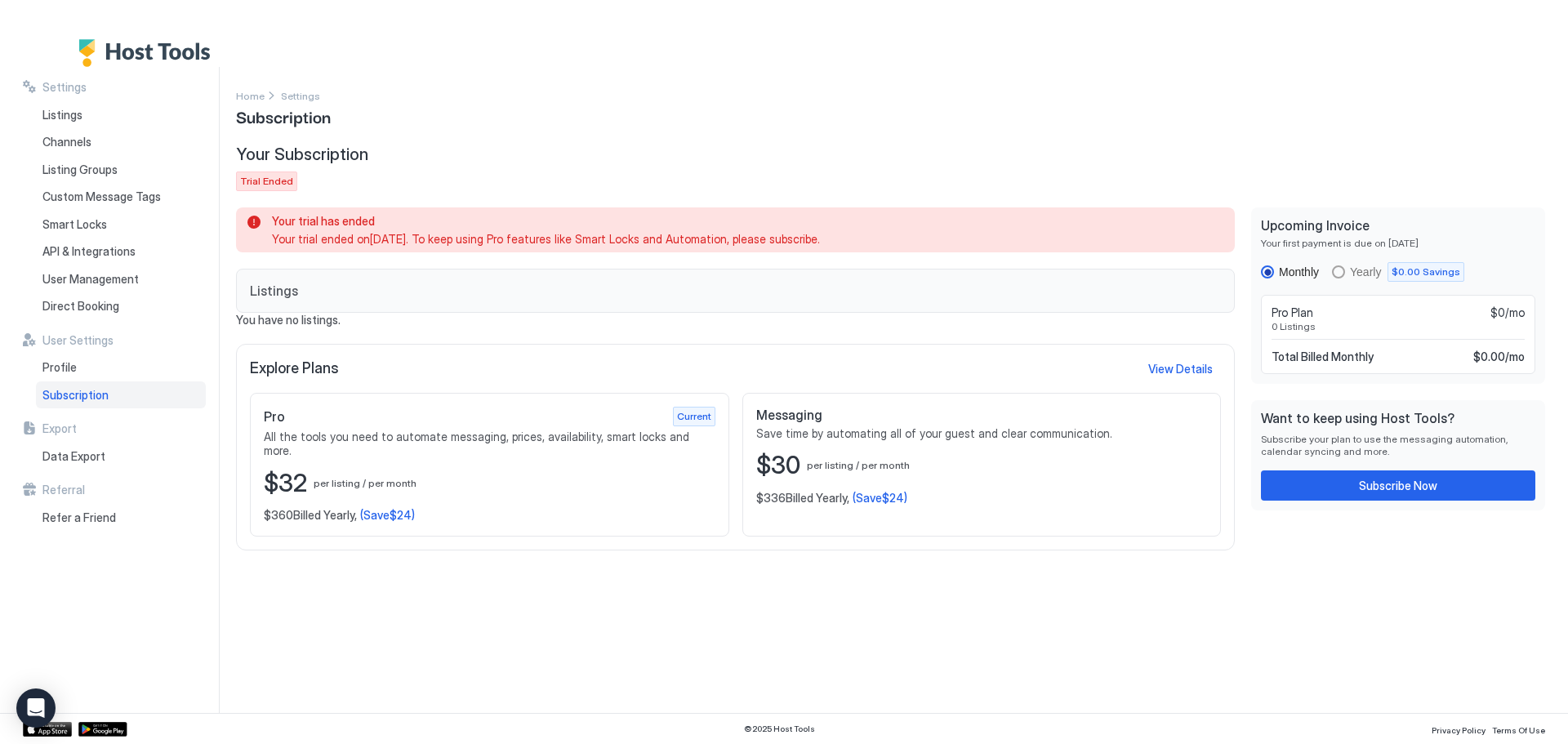
click at [835, 163] on div "Your Subscription Trial Ended" at bounding box center [735, 167] width 999 height 47
click at [295, 468] on span "$32" at bounding box center [285, 483] width 43 height 31
click at [403, 400] on div "Pro Current All the tools you need to automate messaging, prices, availability,…" at bounding box center [489, 464] width 479 height 143
click at [696, 413] on span "Current" at bounding box center [694, 416] width 34 height 15
click at [609, 508] on div "$360 Billed Yearly, (Save $24 )" at bounding box center [489, 515] width 452 height 15
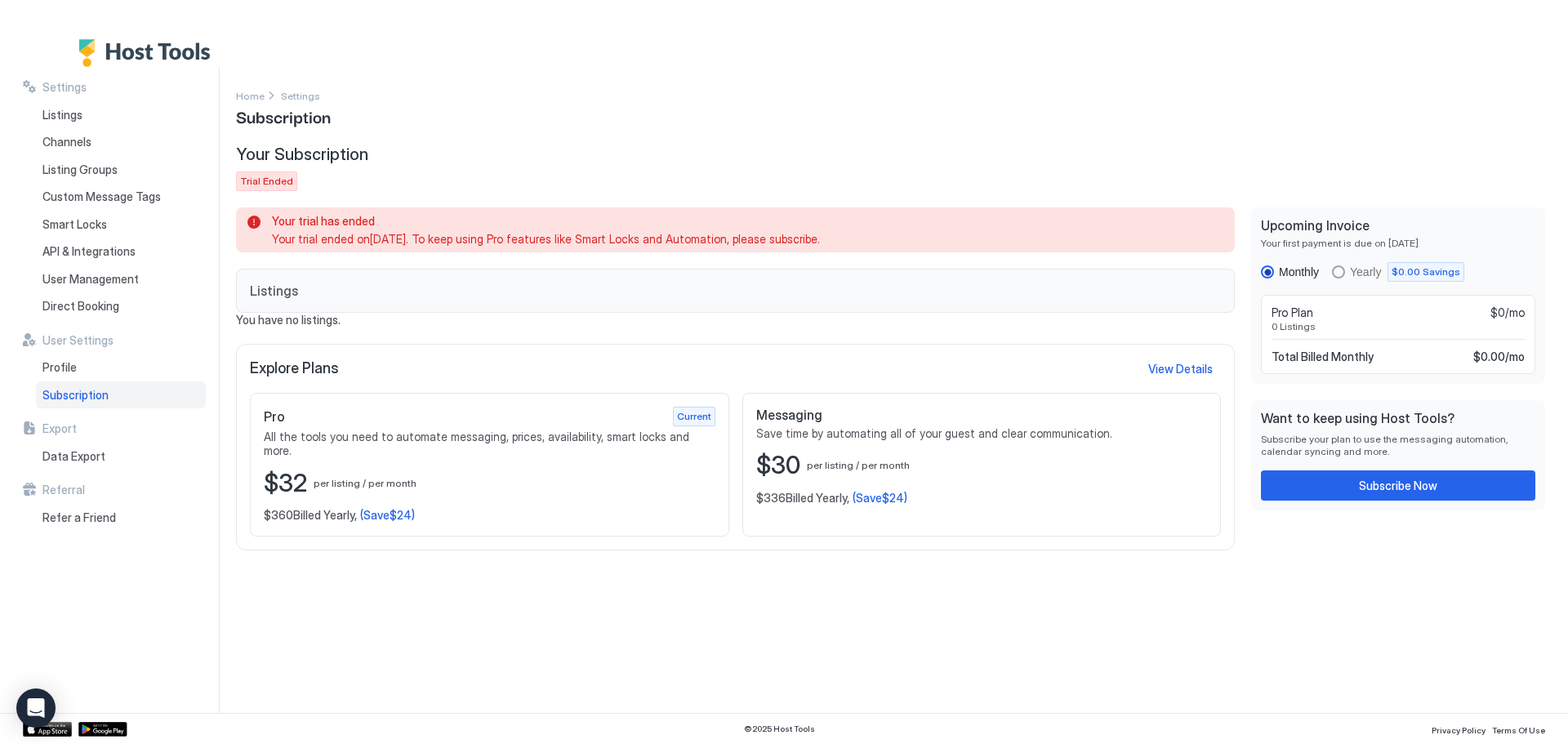
click at [379, 508] on span "(Save $24 )" at bounding box center [387, 515] width 55 height 15
click at [1412, 493] on div "Subscribe Now" at bounding box center [1398, 485] width 79 height 17
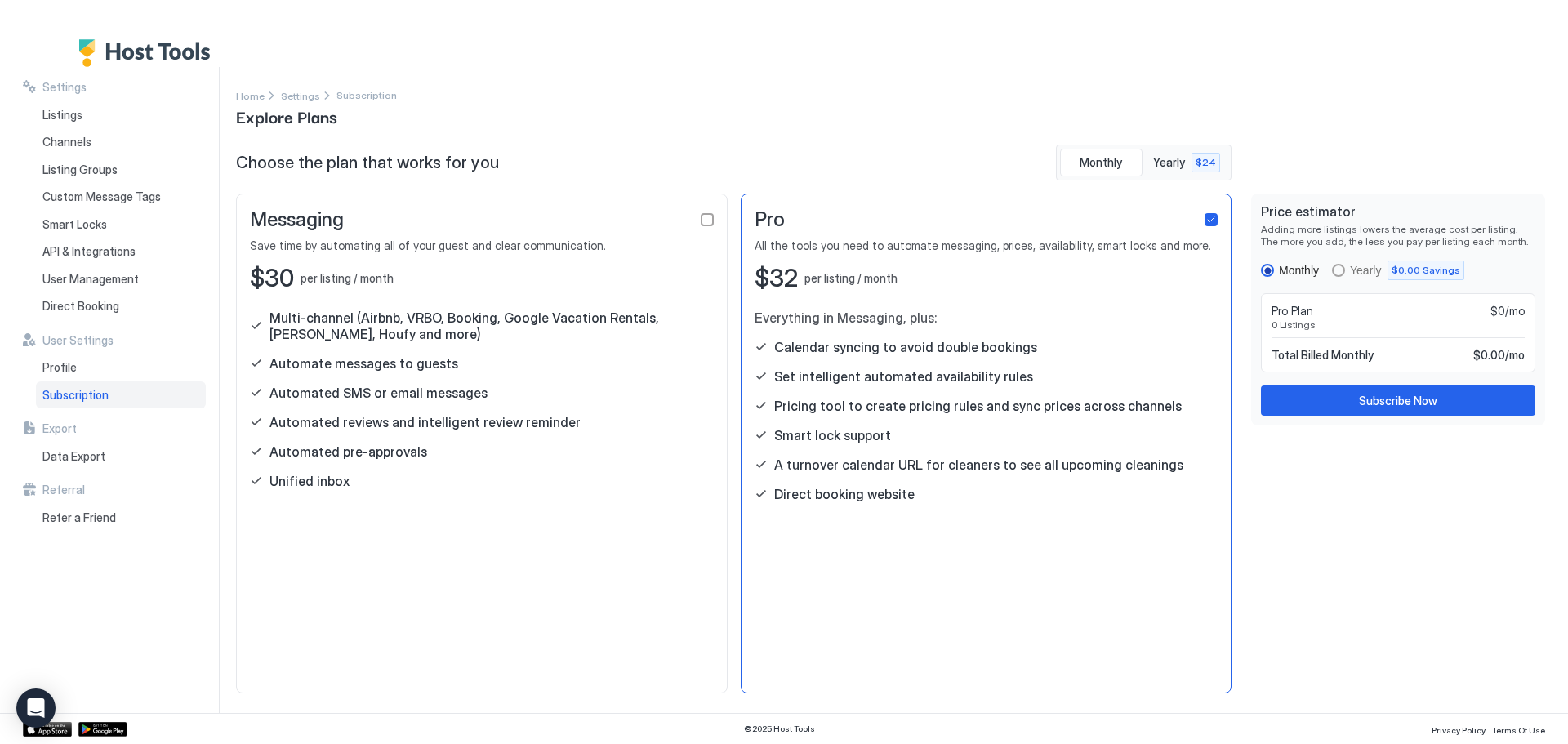
click at [916, 274] on div "$32 per listing / month" at bounding box center [987, 279] width 464 height 31
click at [1388, 400] on div "Subscribe Now" at bounding box center [1398, 400] width 79 height 17
click at [1211, 213] on div "checkbox" at bounding box center [1211, 220] width 13 height 13
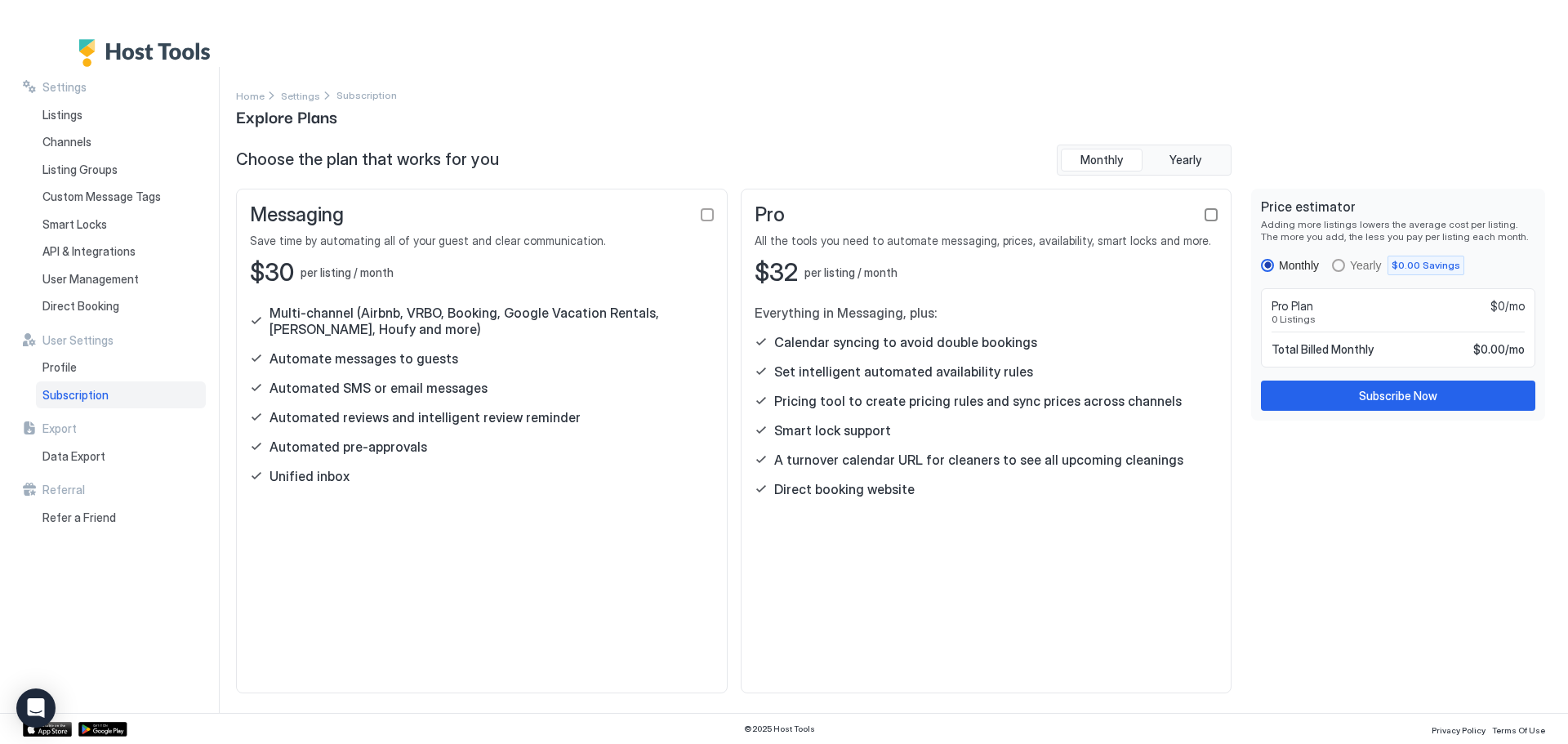
click at [1212, 215] on div "checkbox" at bounding box center [1211, 215] width 13 height 13
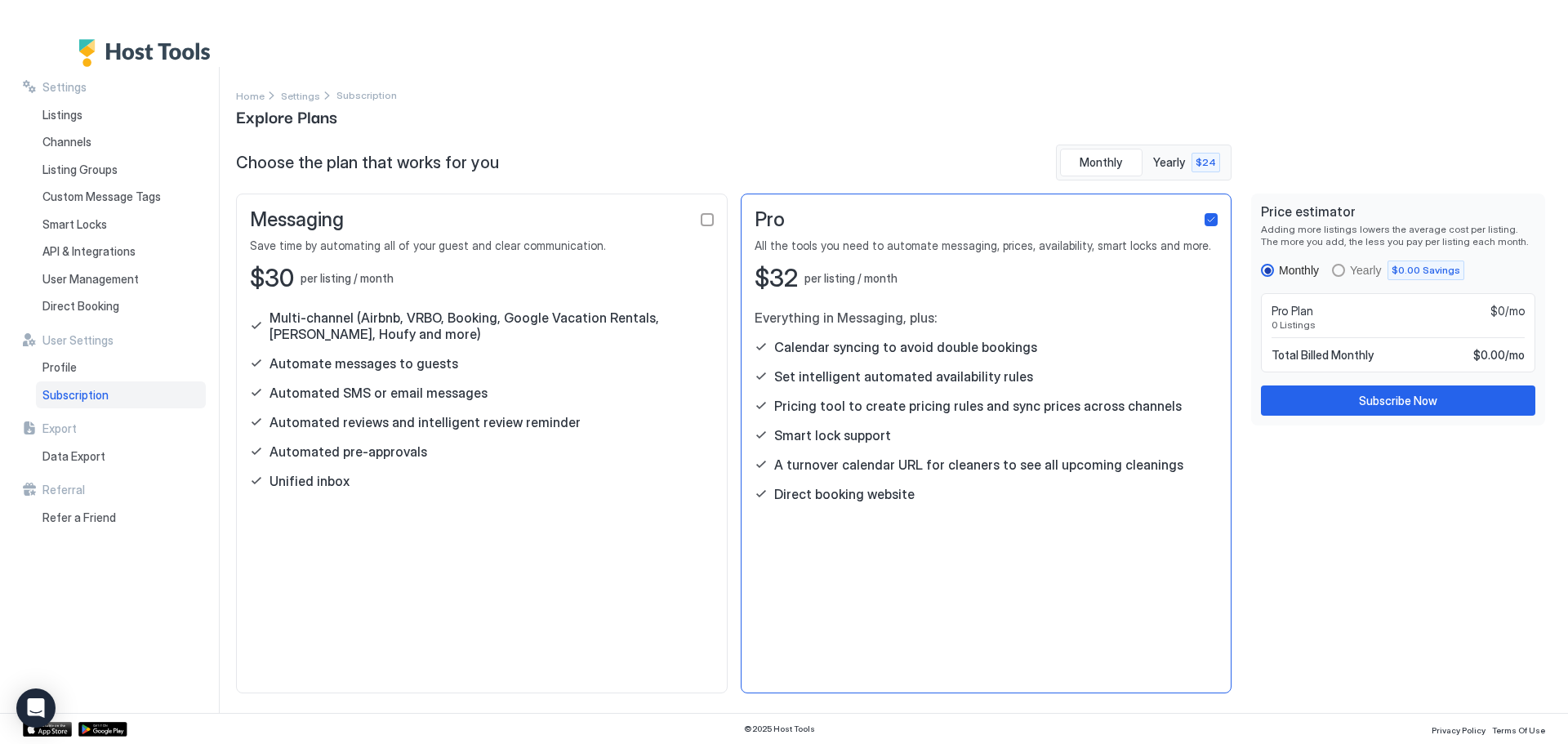
click at [451, 234] on div "Messaging Save time by automating all of your guest and clear communication." at bounding box center [482, 230] width 464 height 46
click at [714, 220] on div "Messaging Save time by automating all of your guest and clear communication. $3…" at bounding box center [482, 443] width 492 height 500
click at [707, 227] on div "Messaging" at bounding box center [482, 220] width 464 height 25
click at [707, 221] on div "checkbox" at bounding box center [707, 220] width 13 height 13
click at [707, 221] on icon "checkbox" at bounding box center [707, 220] width 10 height 10
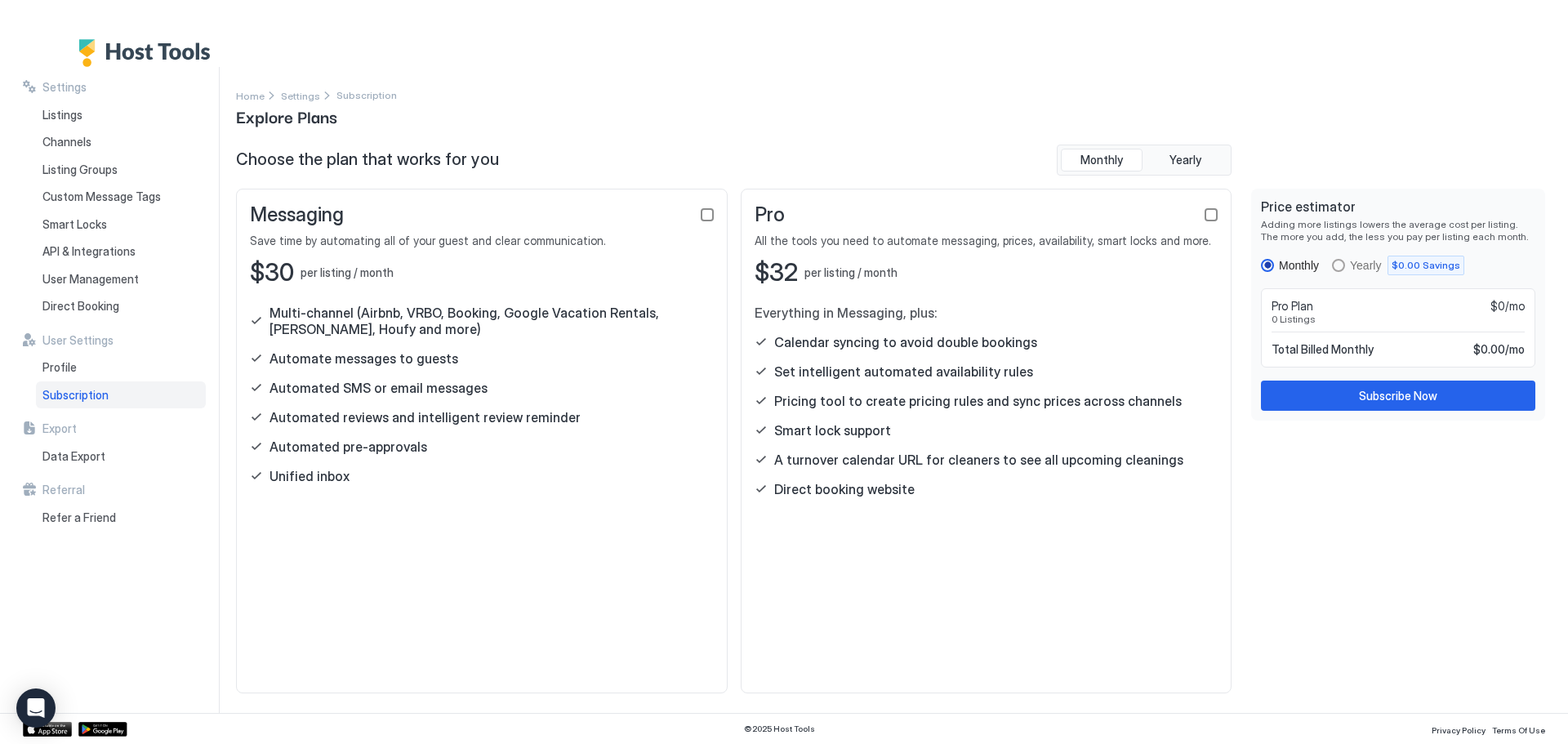
click at [1211, 214] on div "checkbox" at bounding box center [1211, 215] width 13 height 13
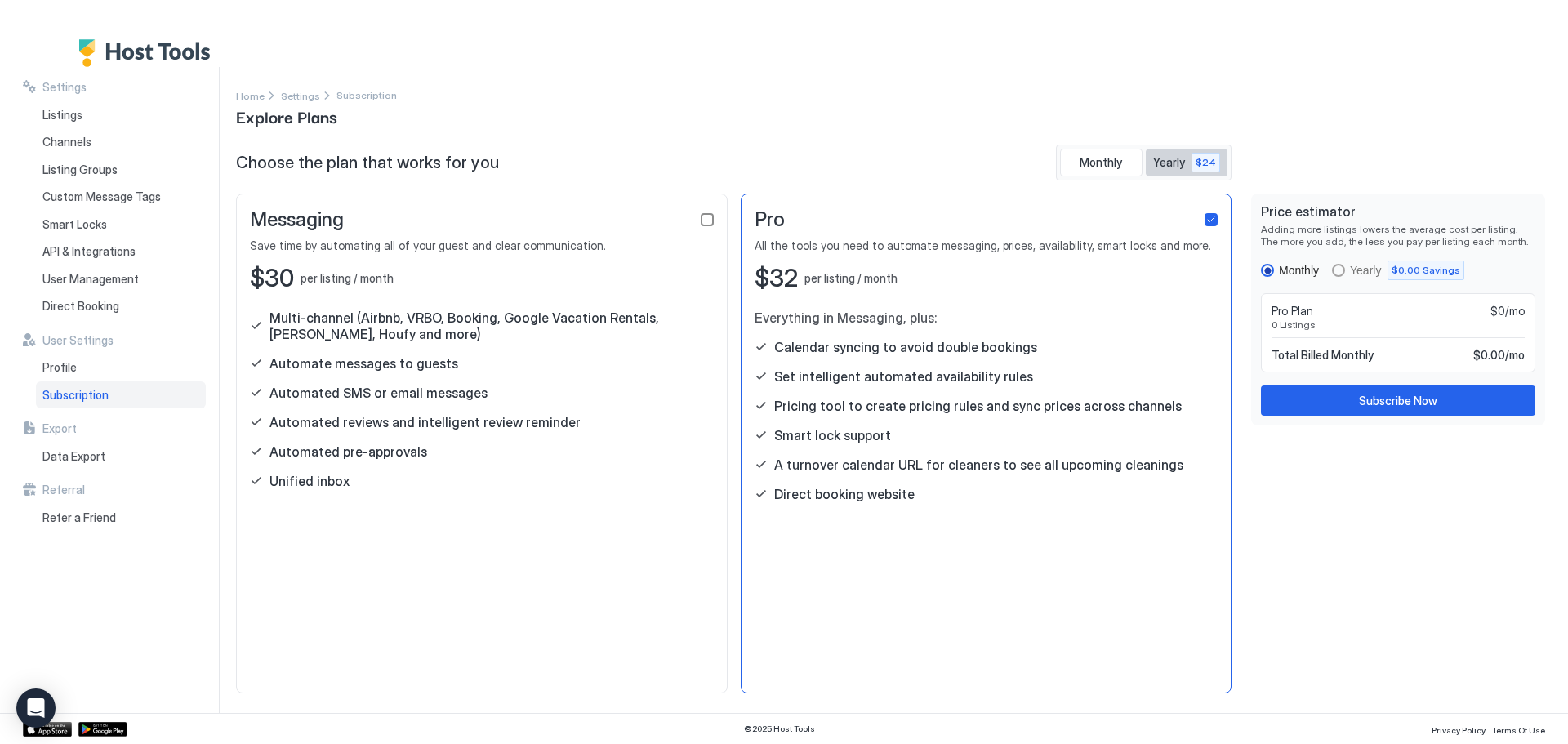
click at [1182, 172] on button "Yearly $24" at bounding box center [1187, 162] width 83 height 28
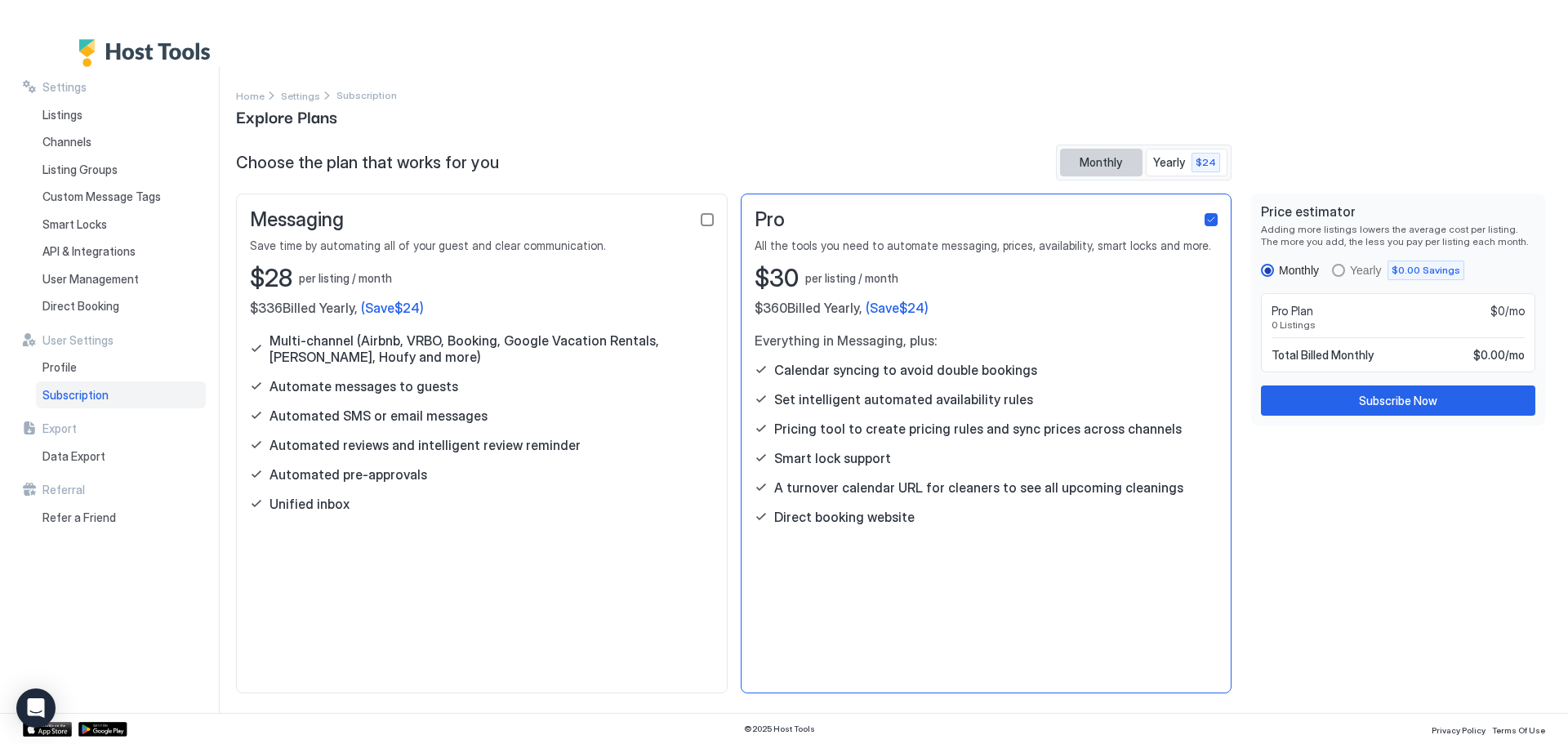
click at [1104, 167] on span "Monthly" at bounding box center [1101, 162] width 43 height 15
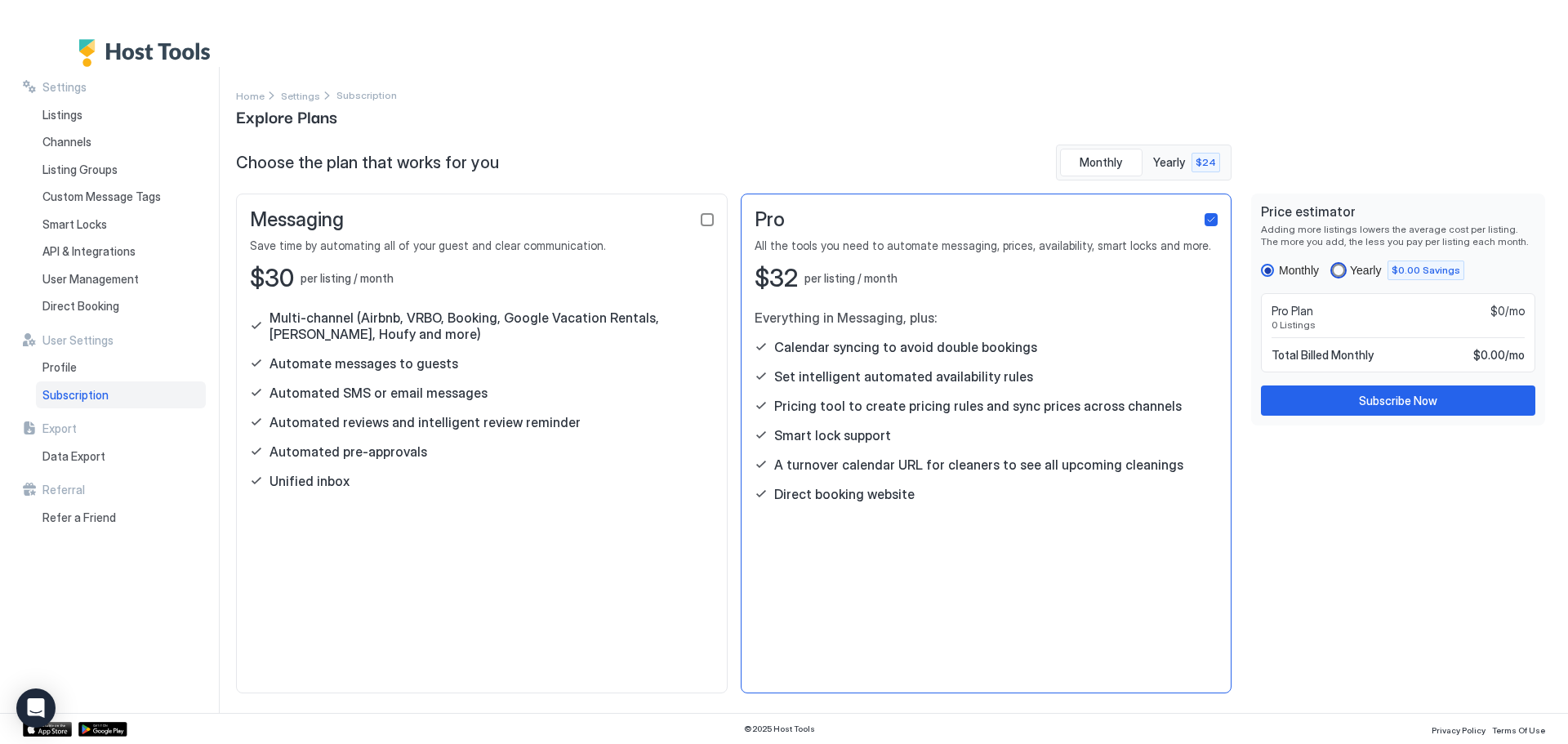
click at [1361, 272] on div "Yearly" at bounding box center [1366, 270] width 31 height 13
click at [1283, 270] on div "Monthly" at bounding box center [1299, 270] width 40 height 13
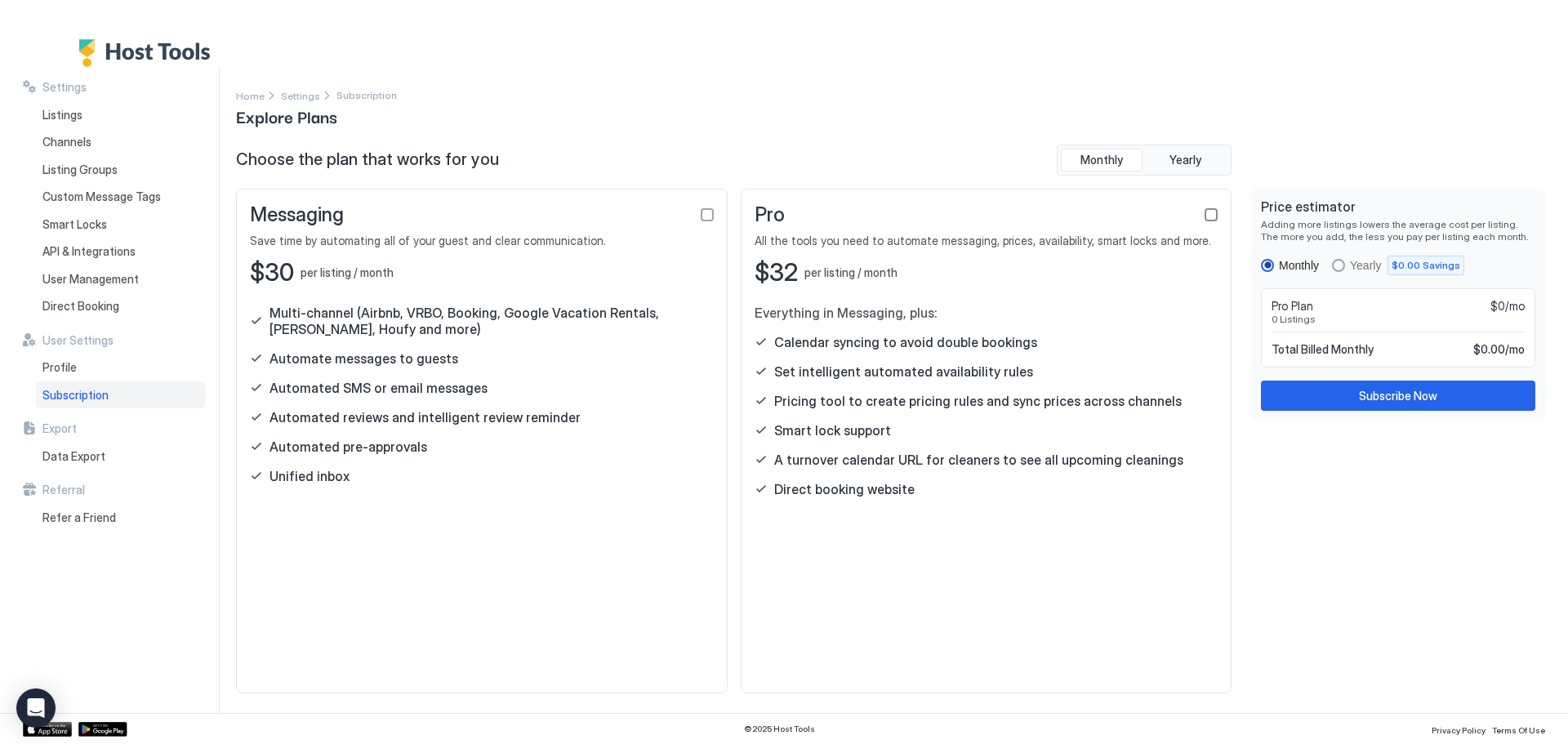
click at [1211, 210] on div "checkbox" at bounding box center [1211, 215] width 13 height 13
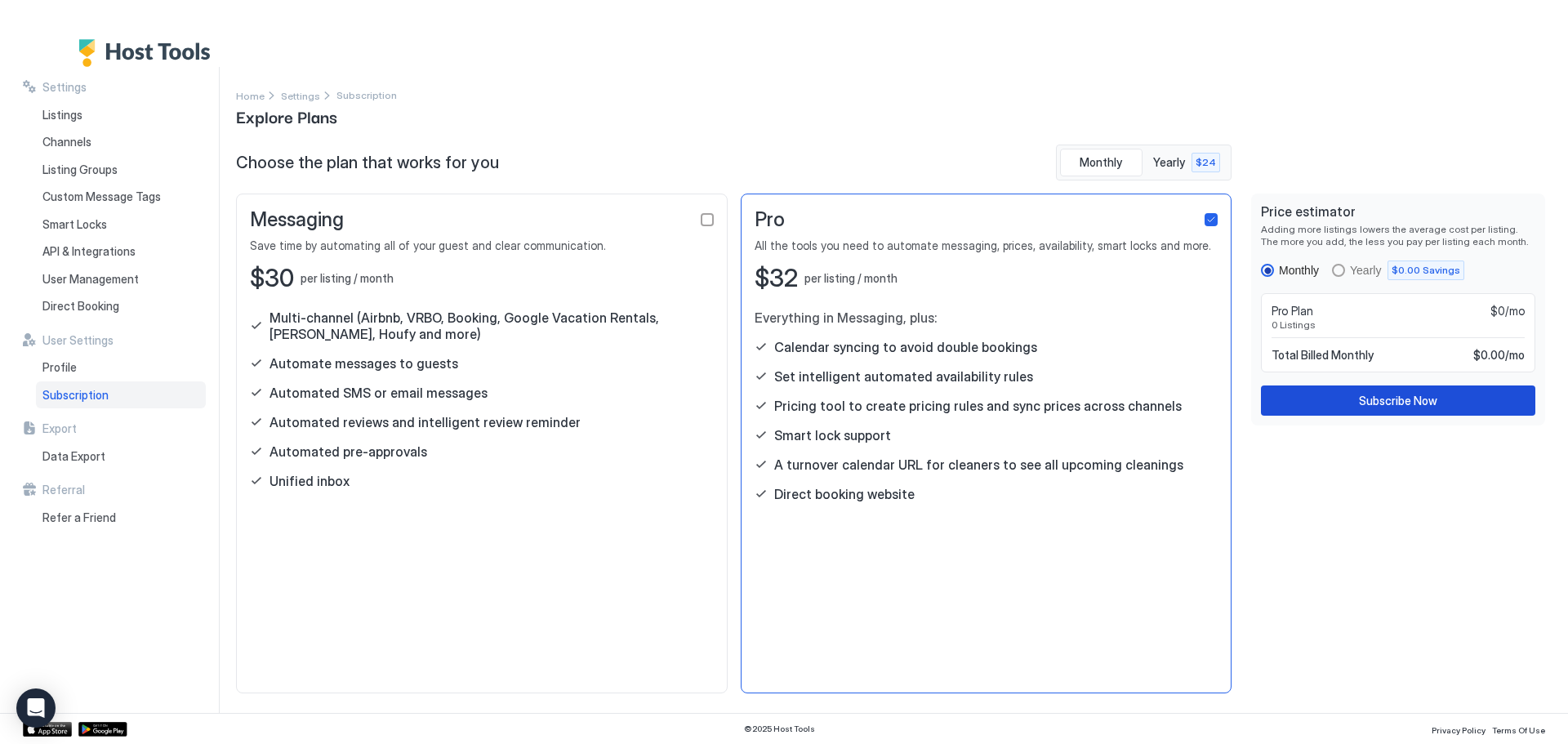
click at [1495, 400] on button "Subscribe Now" at bounding box center [1398, 400] width 275 height 30
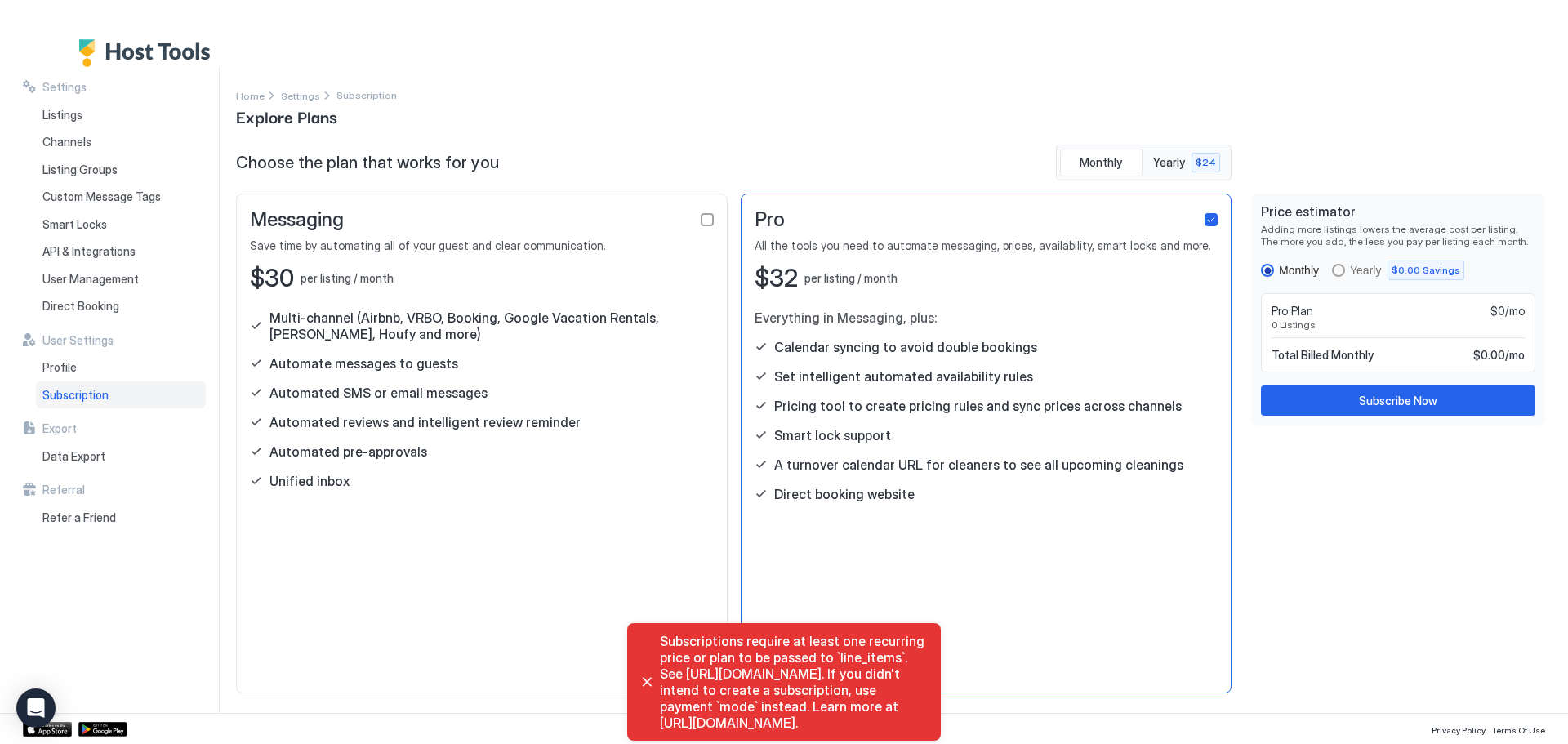
click at [1453, 567] on div "Price estimator Adding more listings lowers the average cost per listing. The m…" at bounding box center [1398, 443] width 294 height 500
click at [121, 49] on img "Host Tools Logo" at bounding box center [148, 53] width 140 height 28
click at [72, 362] on span "Profile" at bounding box center [60, 367] width 34 height 15
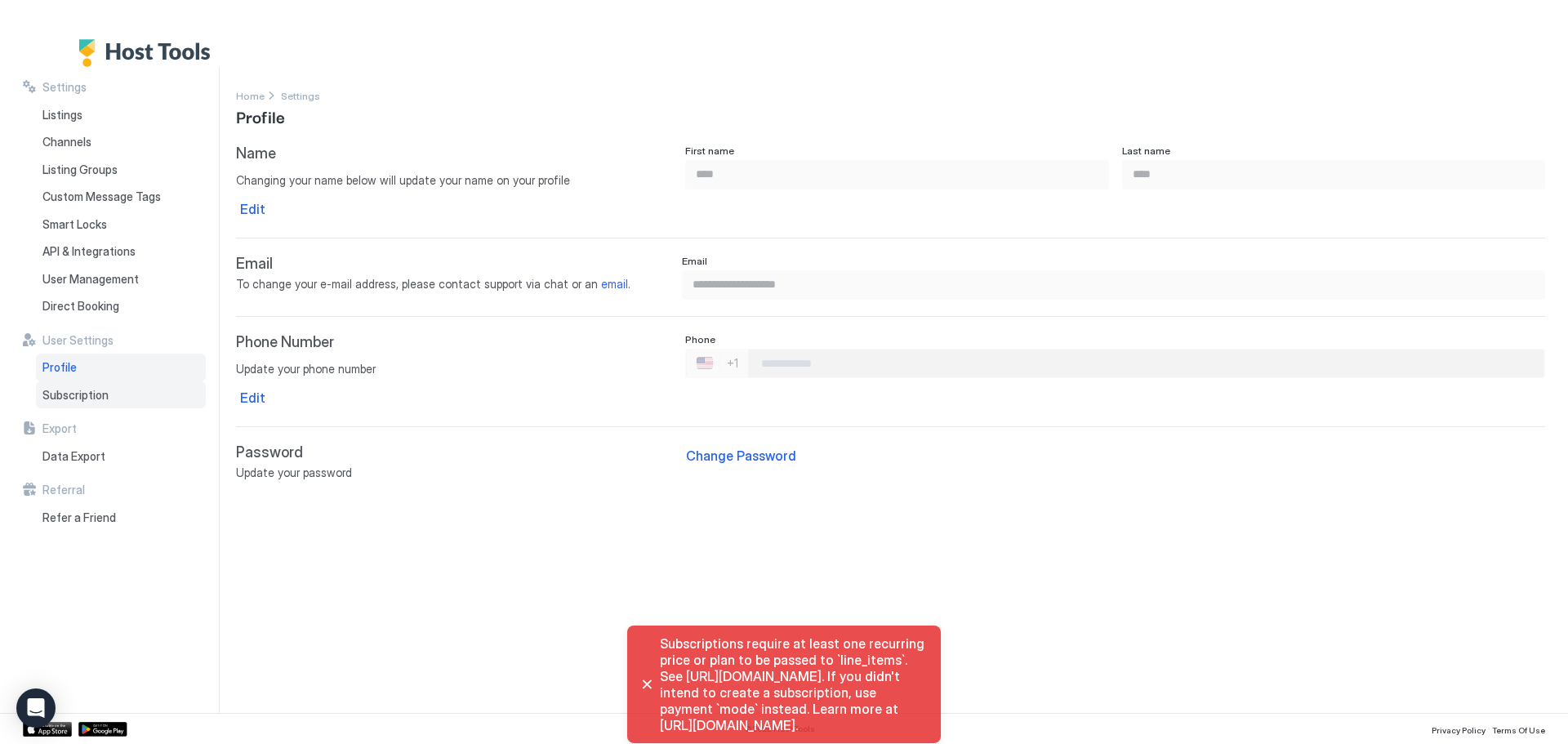
click at [101, 391] on span "Subscription" at bounding box center [75, 395] width 66 height 15
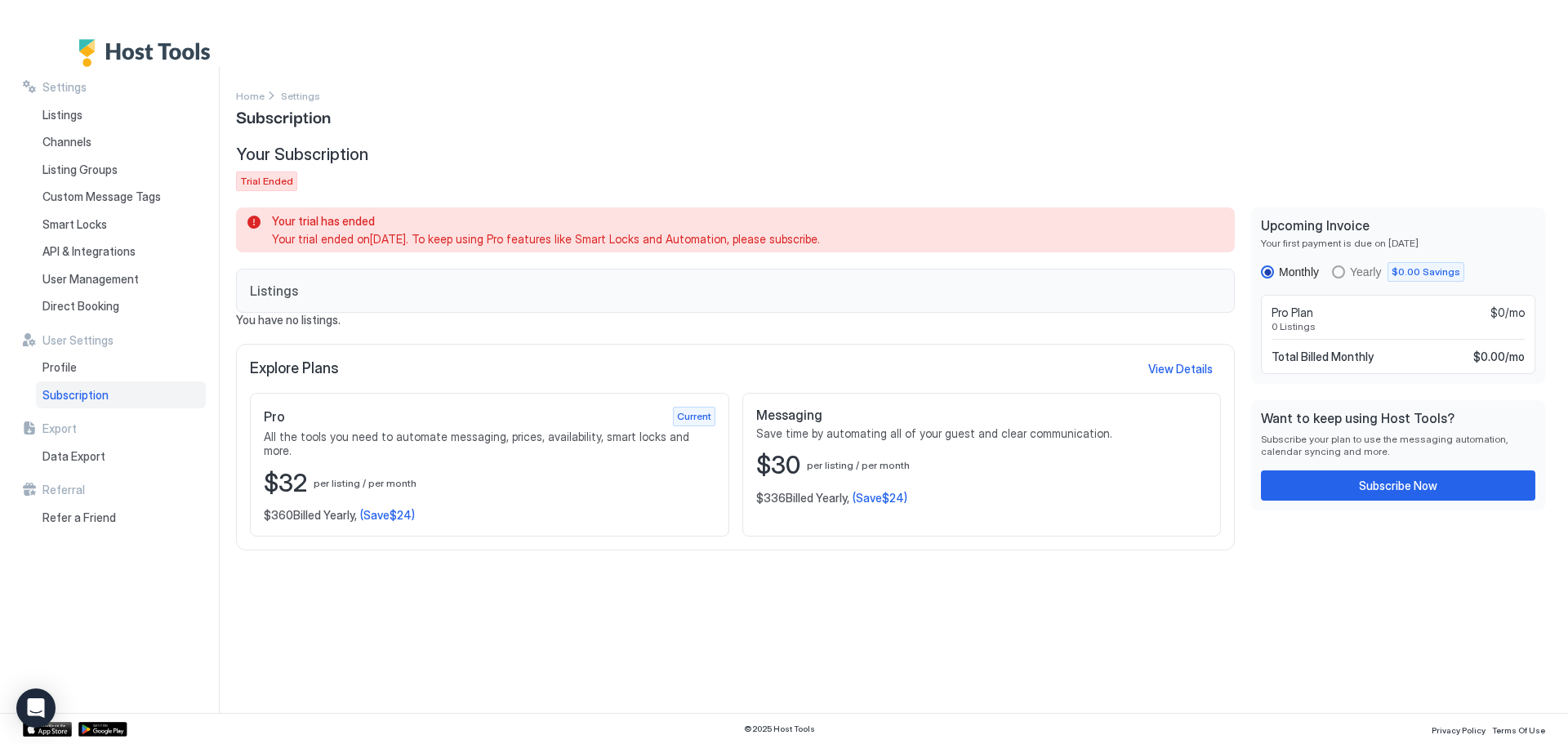
click at [158, 48] on img "Host Tools Logo" at bounding box center [148, 53] width 140 height 28
click at [66, 45] on div at bounding box center [784, 34] width 1568 height 67
